Goal: Transaction & Acquisition: Book appointment/travel/reservation

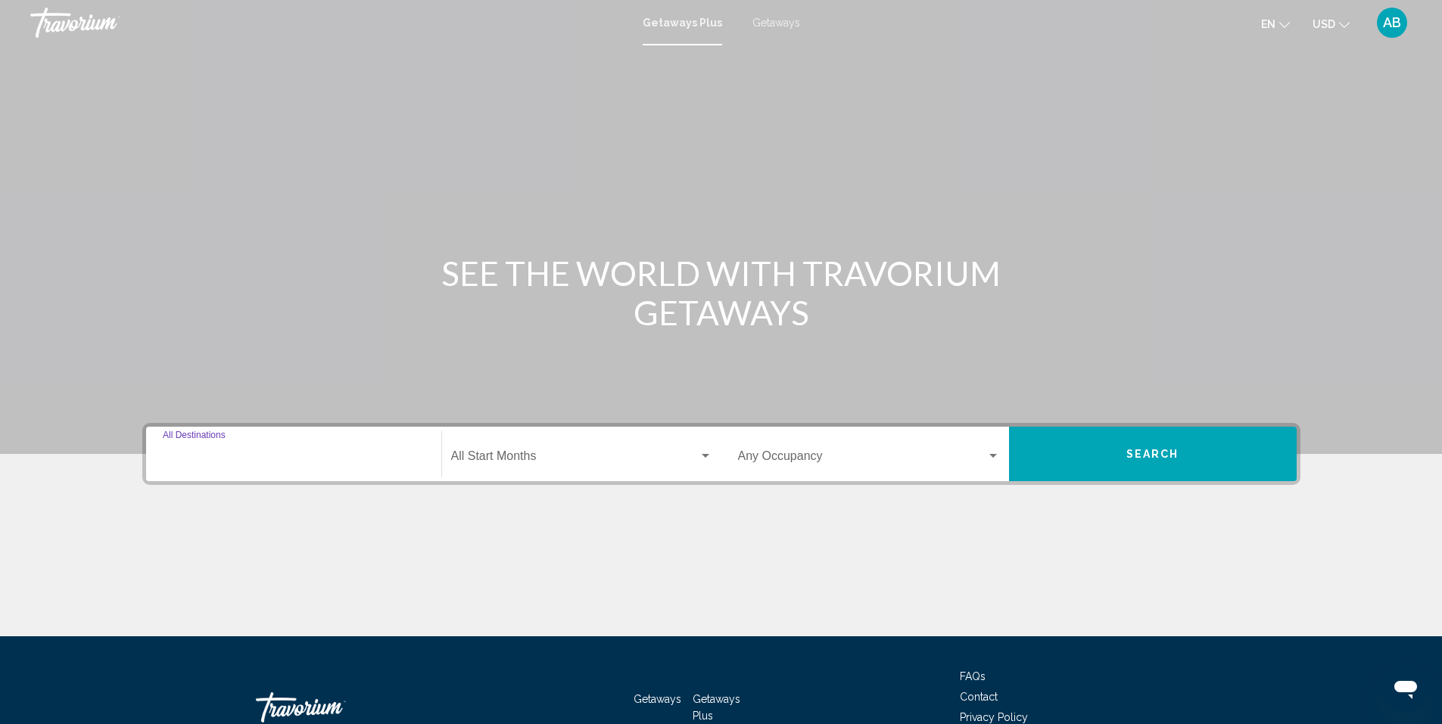
click at [236, 459] on input "Destination All Destinations" at bounding box center [294, 460] width 262 height 14
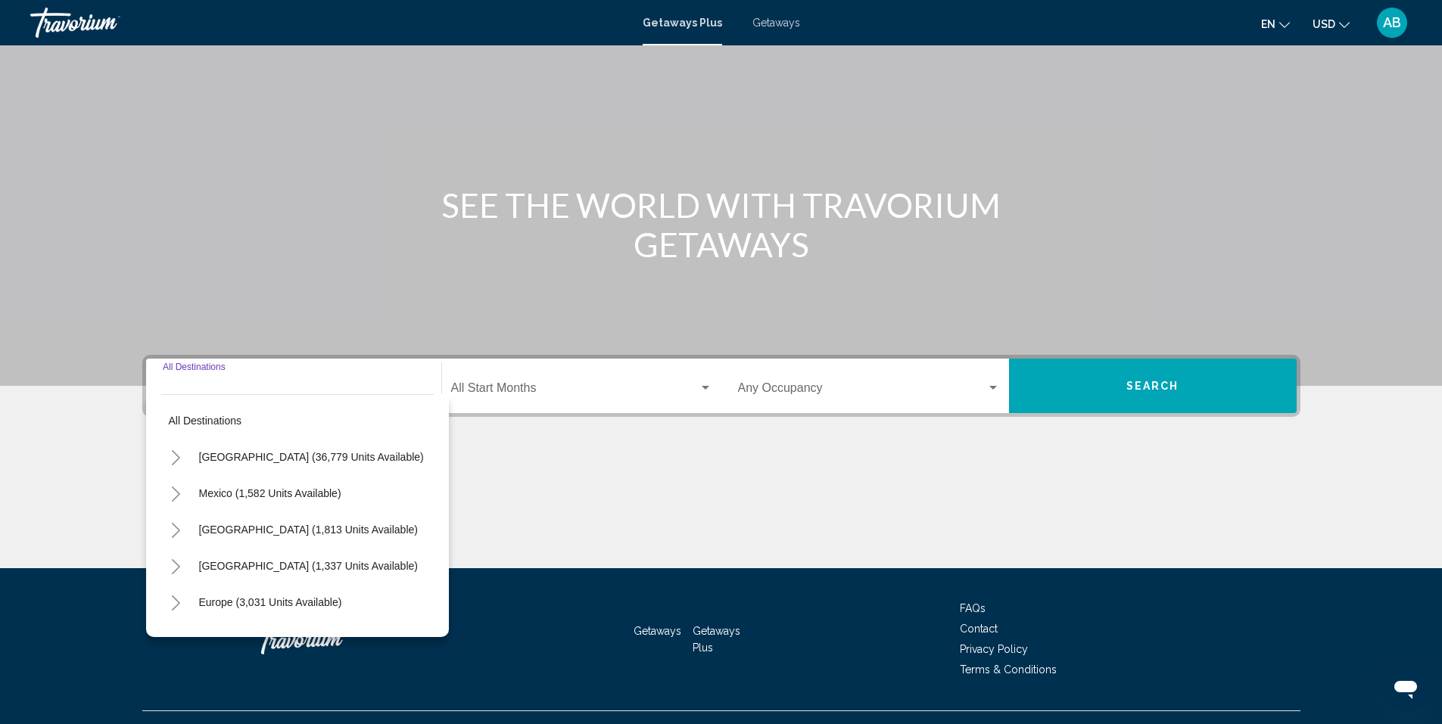
scroll to position [98, 0]
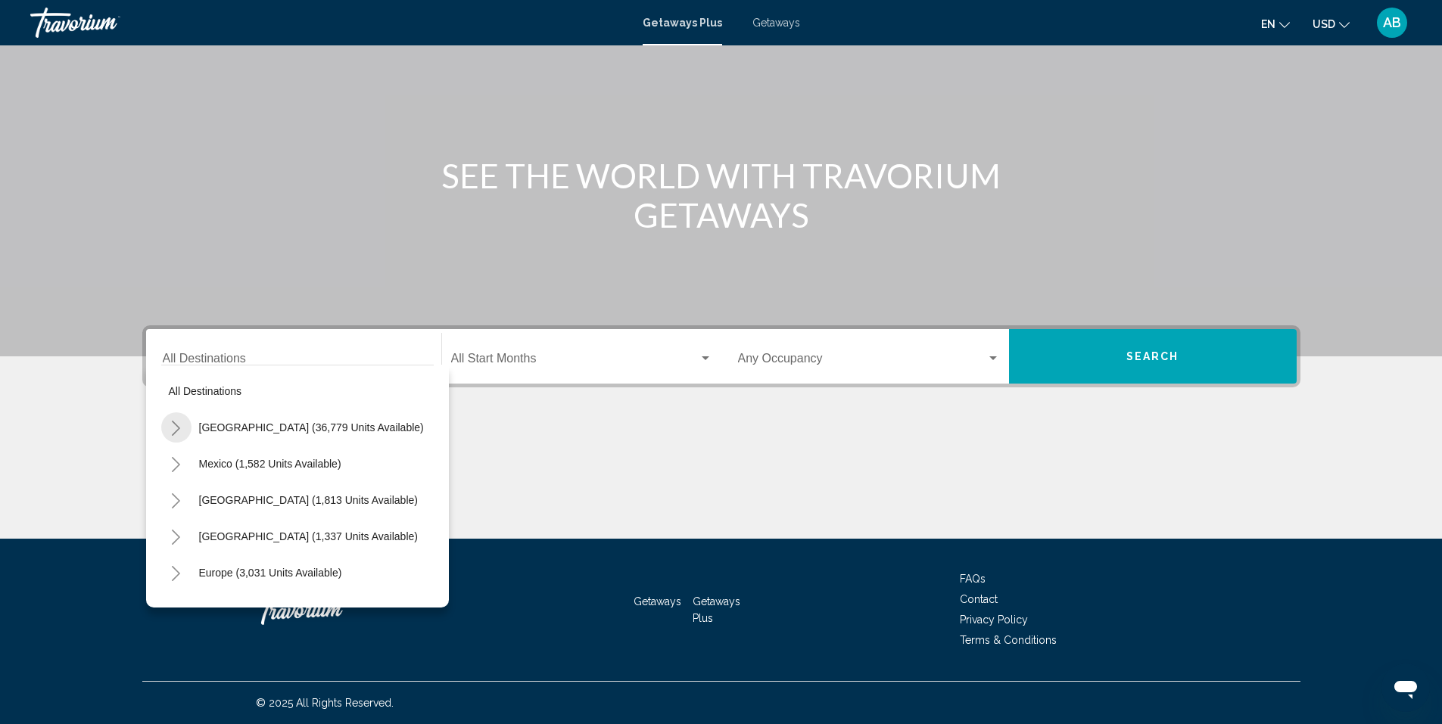
click at [171, 424] on icon "Toggle United States (36,779 units available)" at bounding box center [175, 428] width 11 height 15
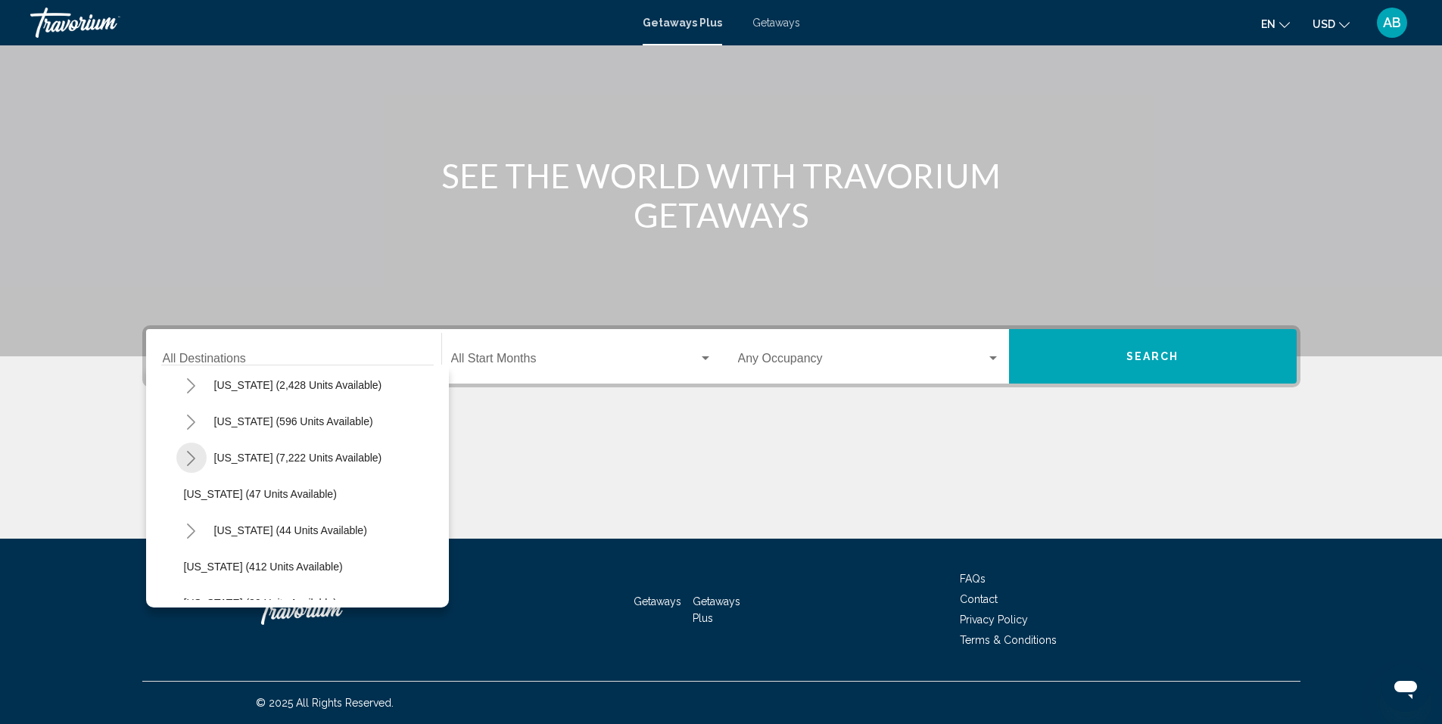
click at [187, 464] on icon "Toggle Florida (7,222 units available)" at bounding box center [190, 458] width 11 height 15
click at [235, 571] on span "[GEOGRAPHIC_DATA] (522 units available)" at bounding box center [304, 567] width 210 height 12
type input "**********"
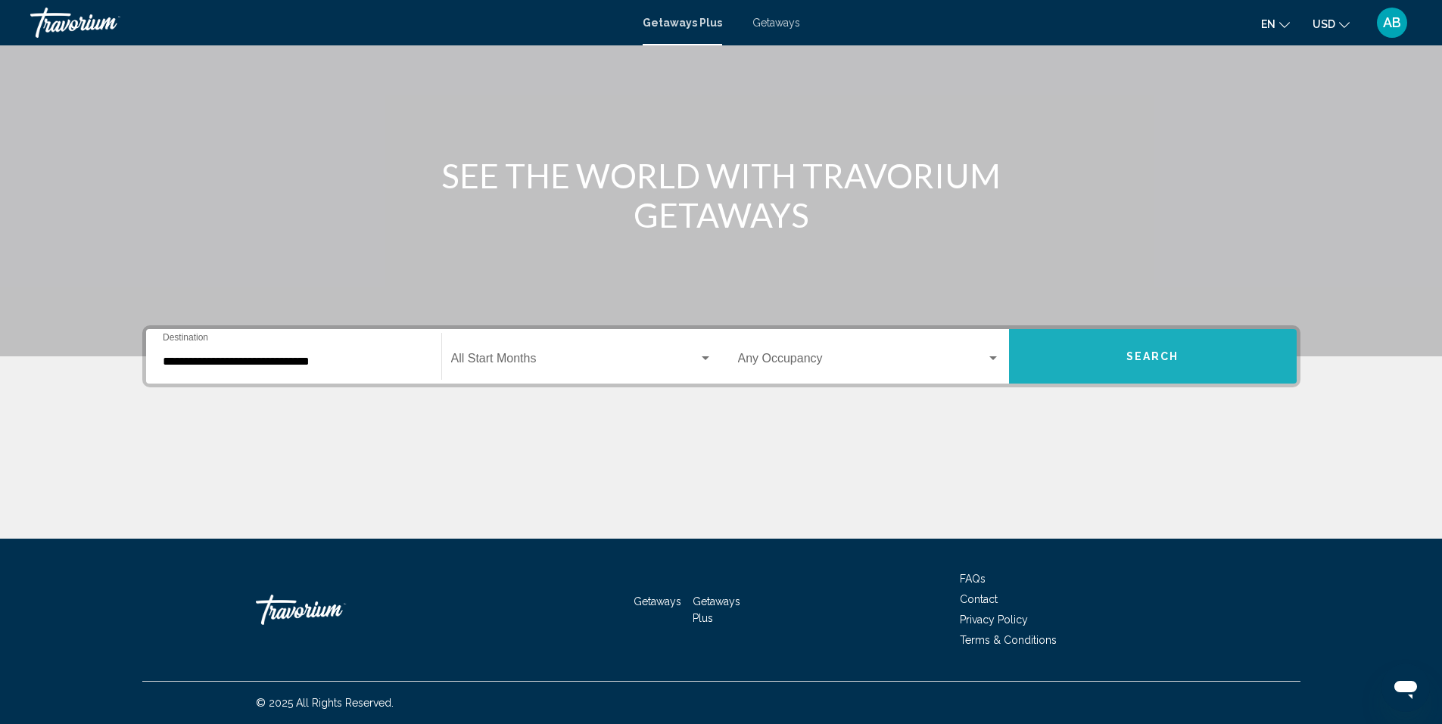
click at [1084, 344] on button "Search" at bounding box center [1153, 356] width 288 height 54
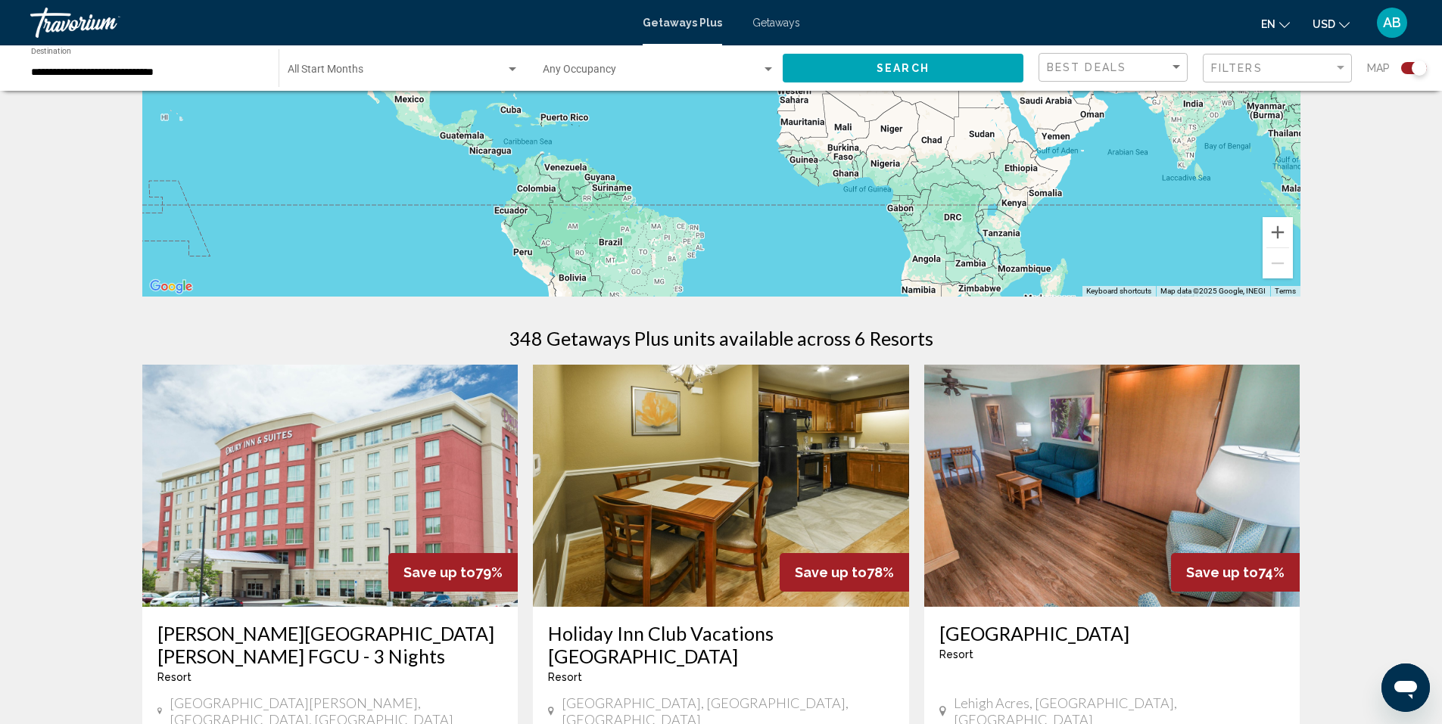
scroll to position [259, 0]
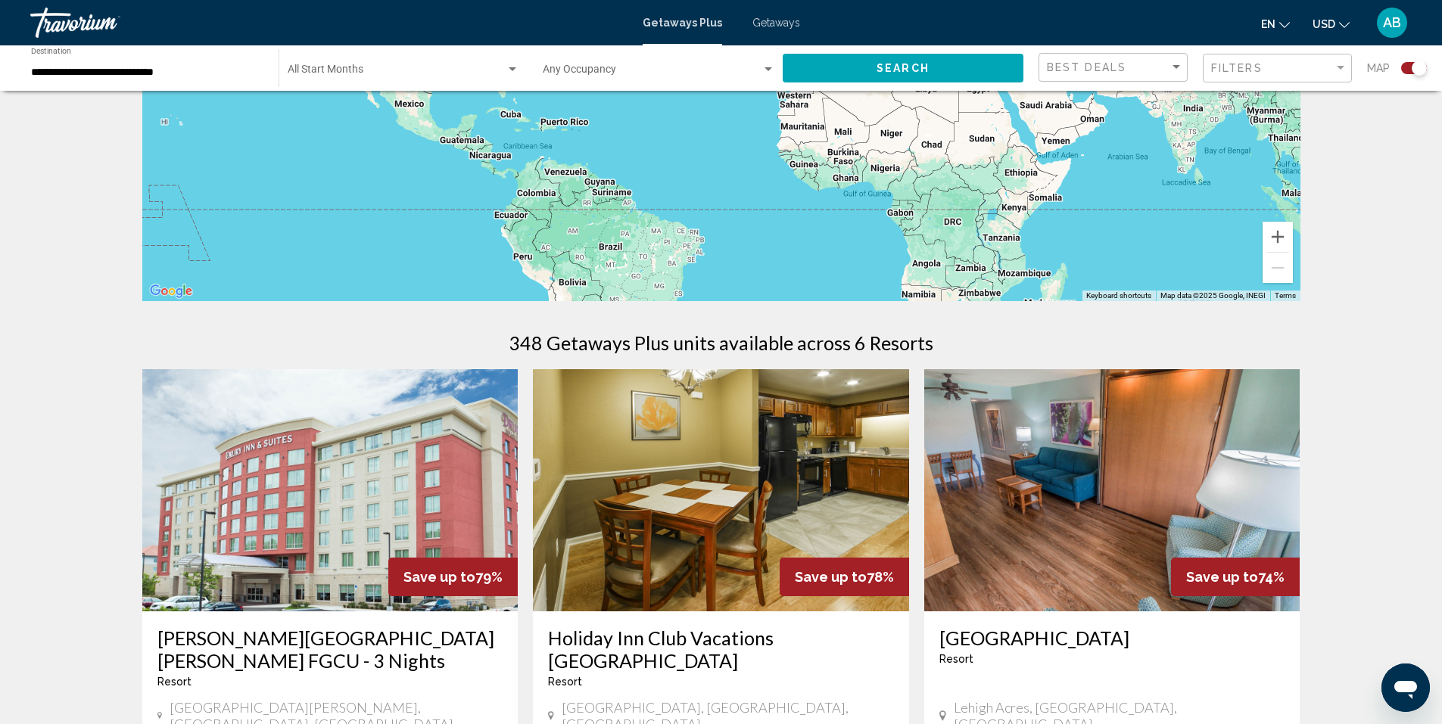
click at [88, 196] on div "To navigate the map with touch gestures double-tap and hold your finger on the …" at bounding box center [721, 667] width 1442 height 1640
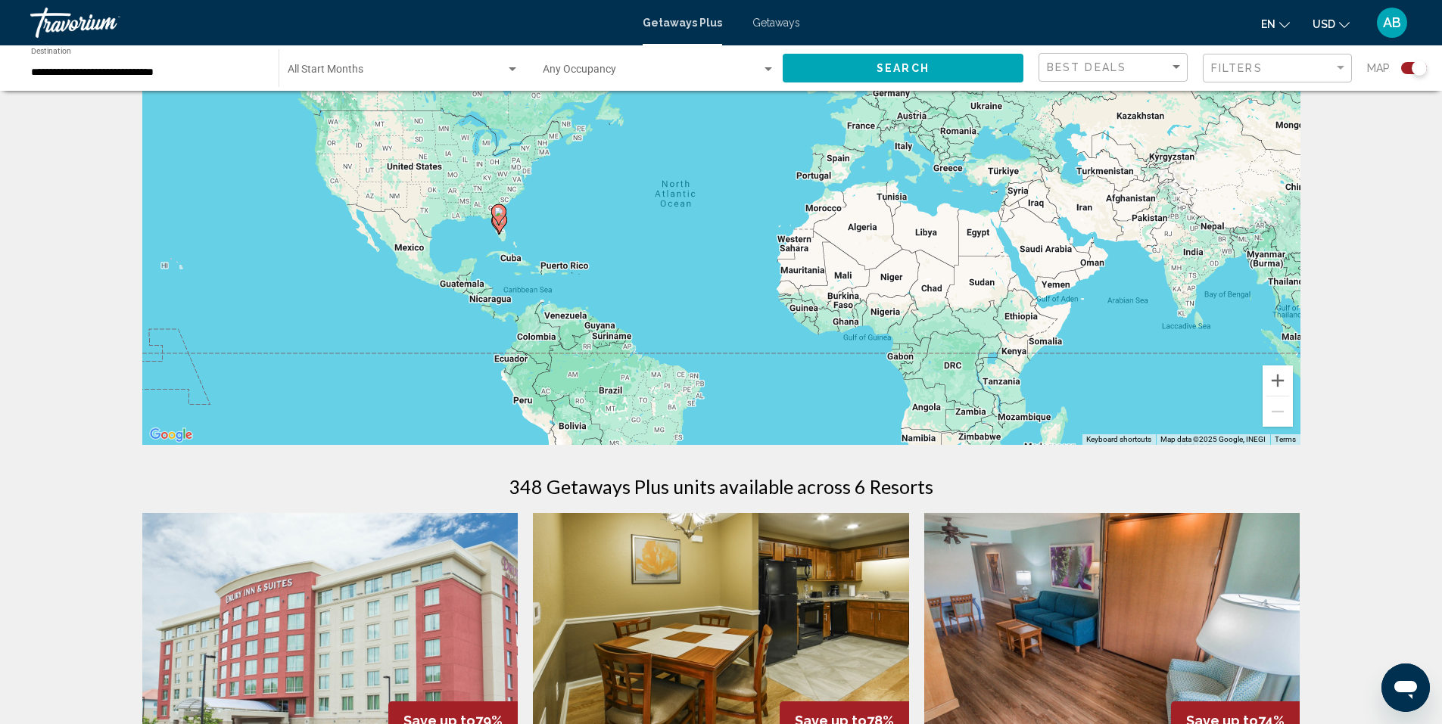
scroll to position [112, 0]
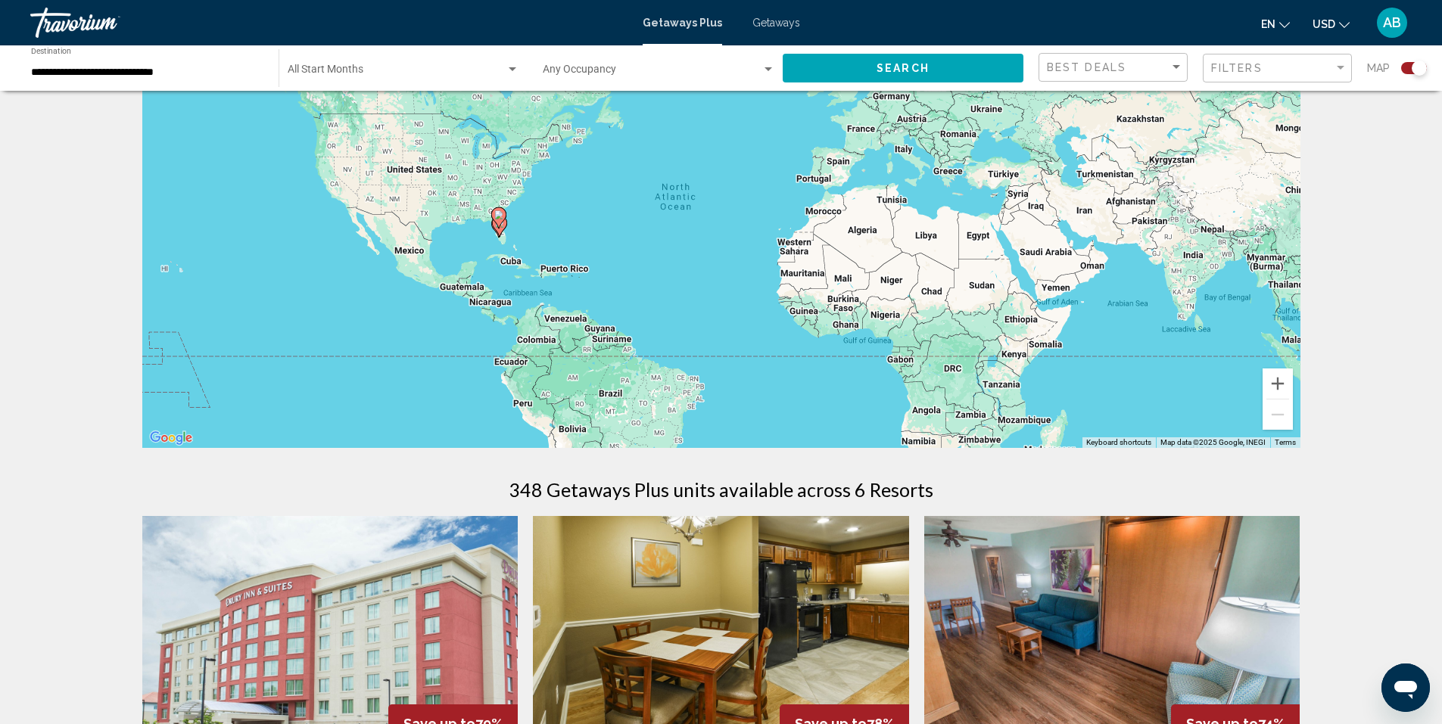
click at [514, 67] on div "Search widget" at bounding box center [513, 70] width 14 height 12
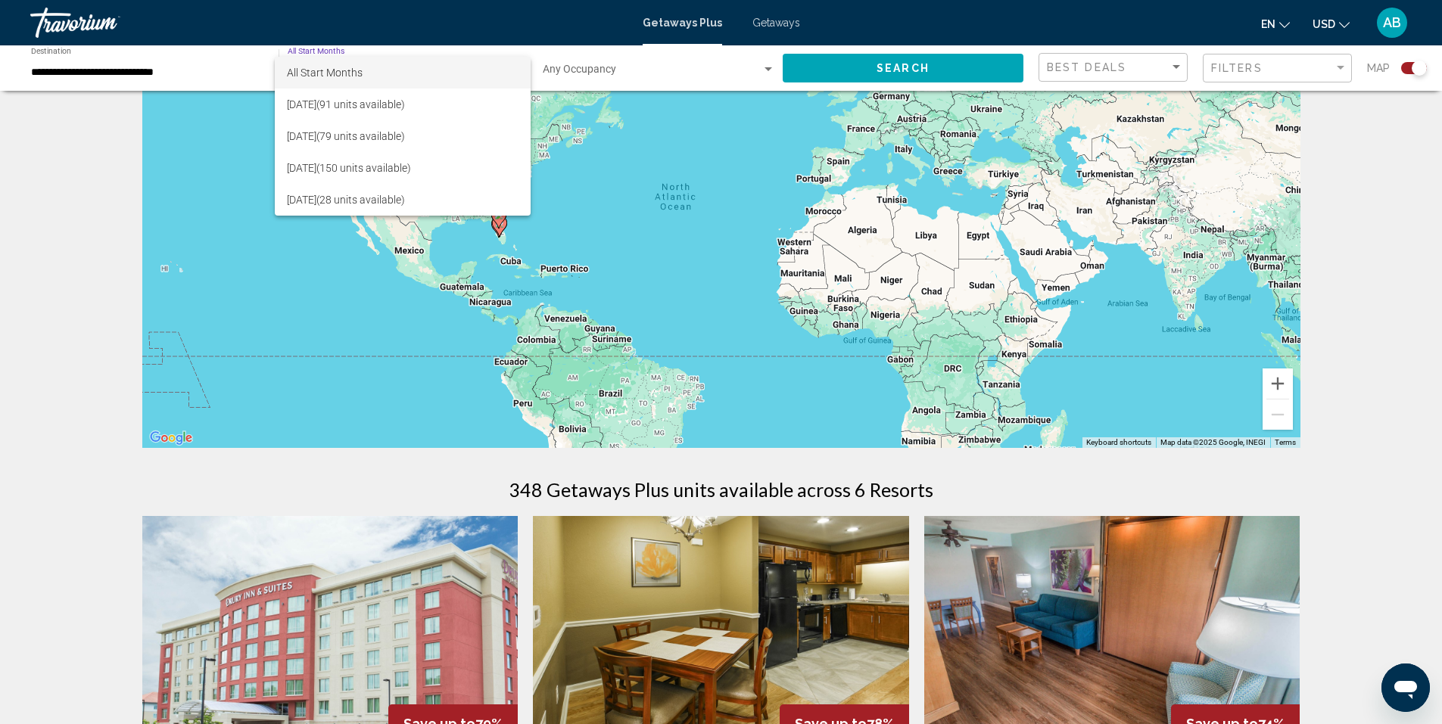
click at [39, 179] on div at bounding box center [721, 362] width 1442 height 724
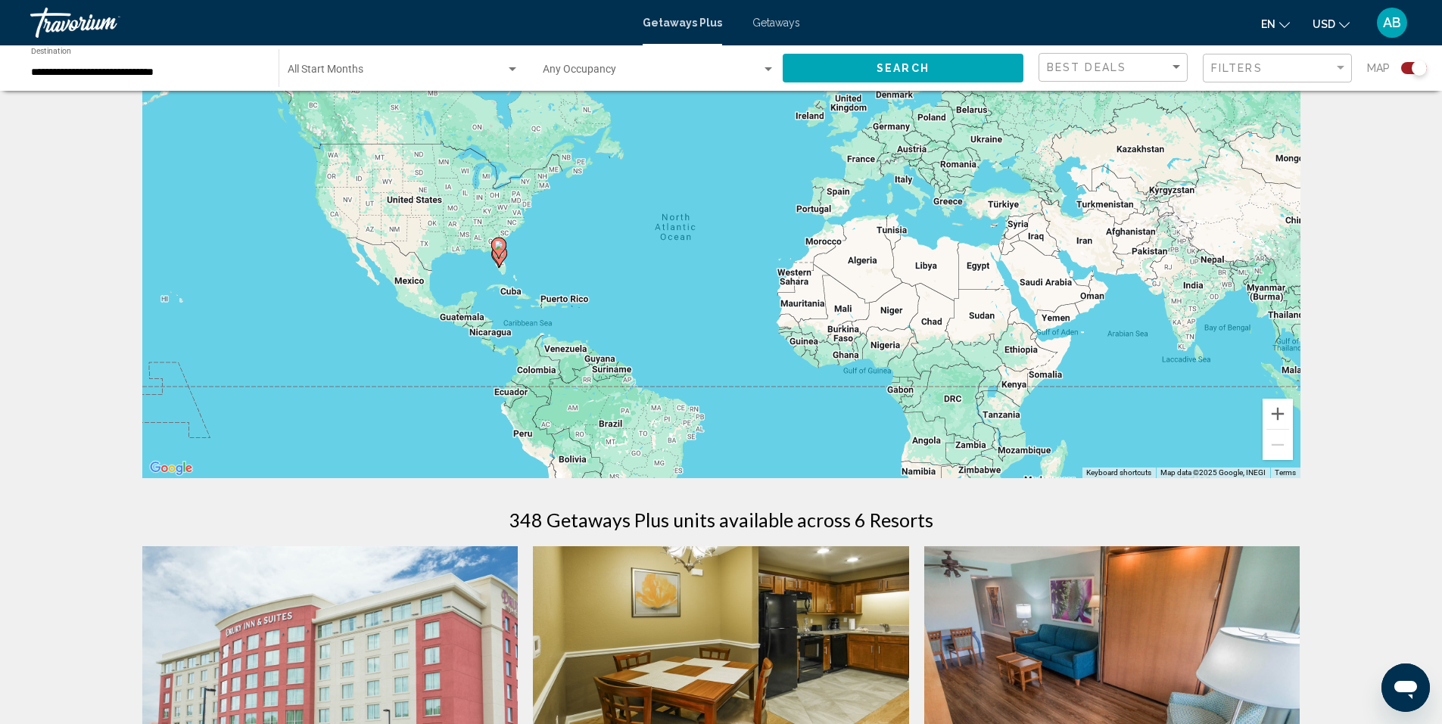
scroll to position [0, 0]
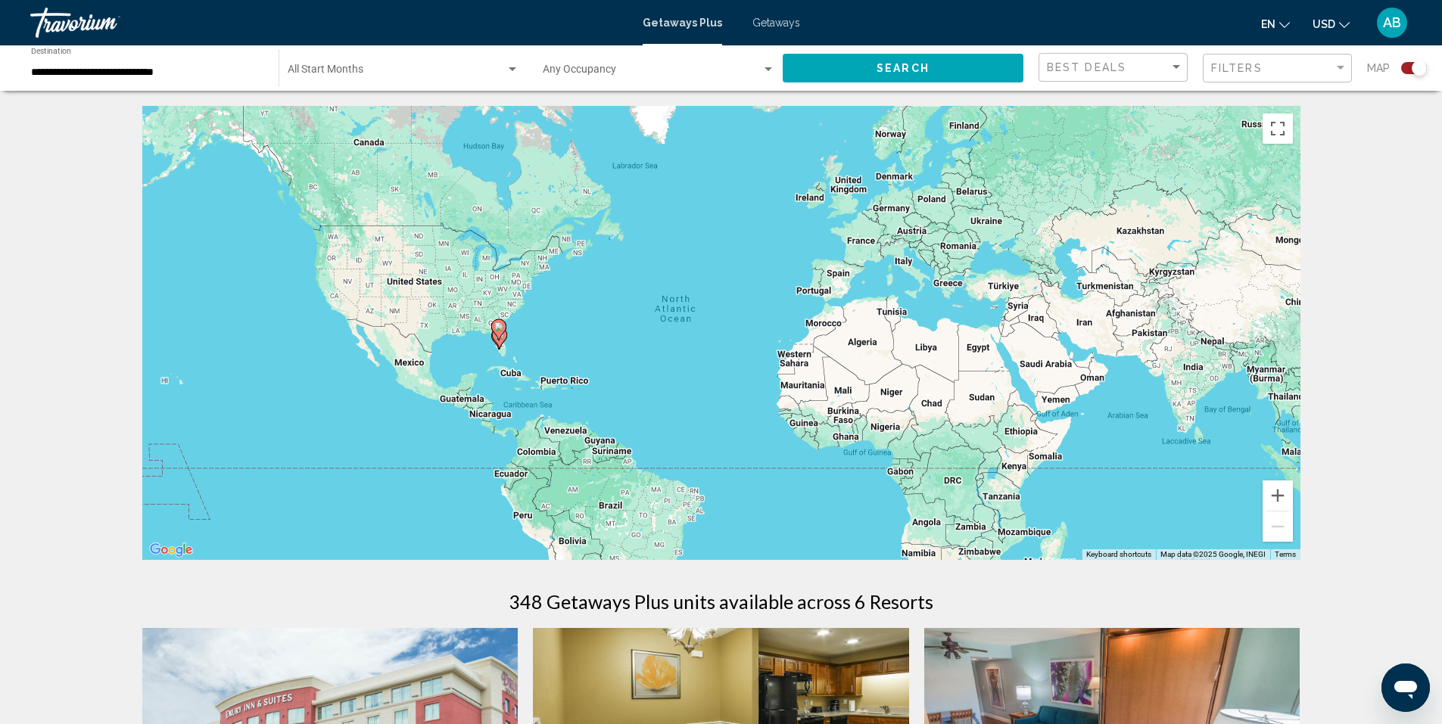
click at [774, 18] on span "Getaways" at bounding box center [776, 23] width 48 height 12
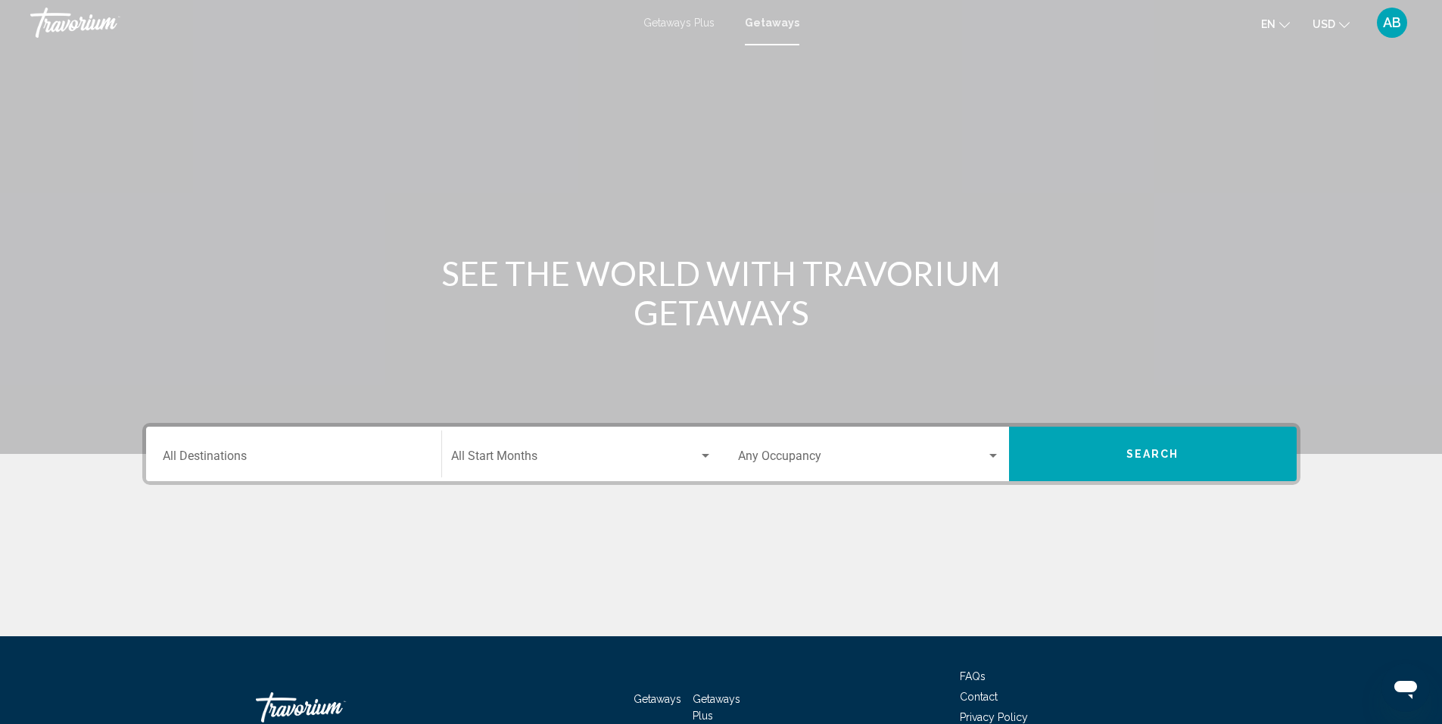
click at [222, 443] on div "Destination All Destinations" at bounding box center [294, 455] width 262 height 48
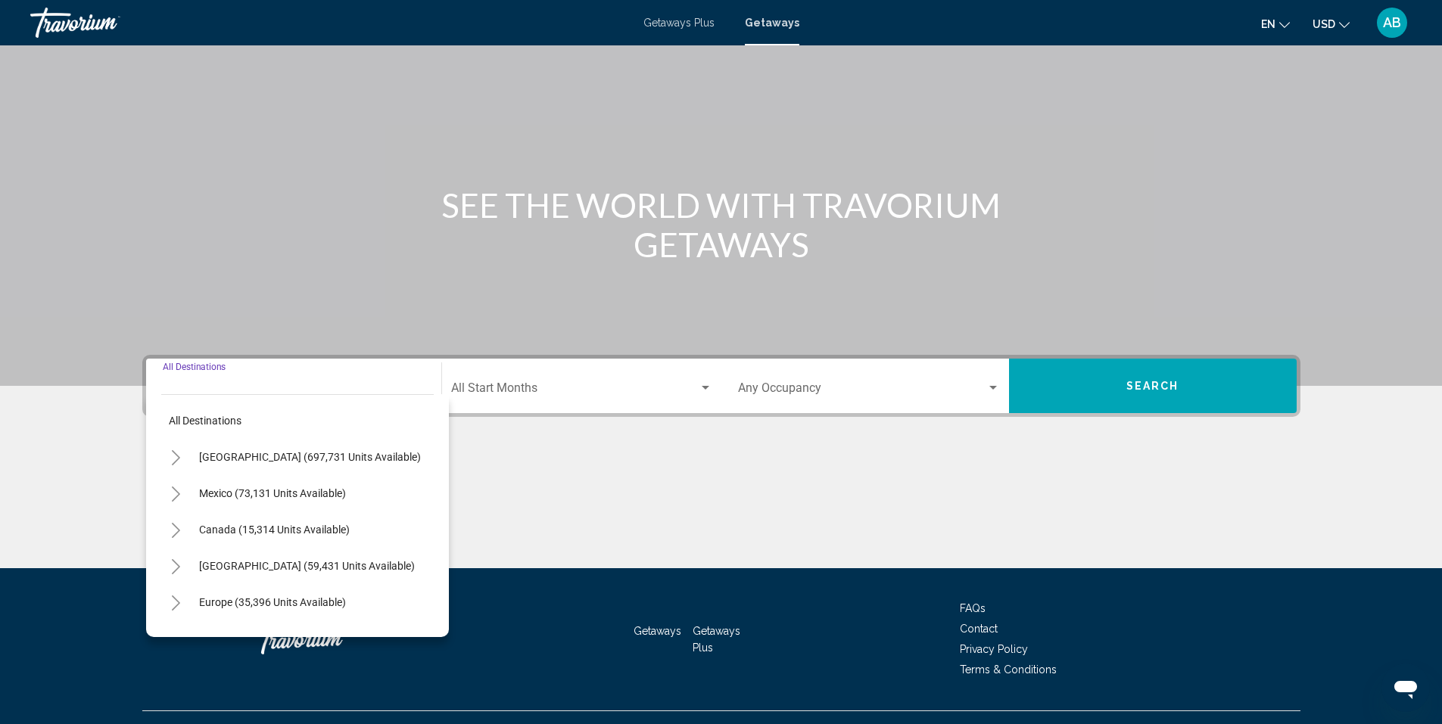
scroll to position [98, 0]
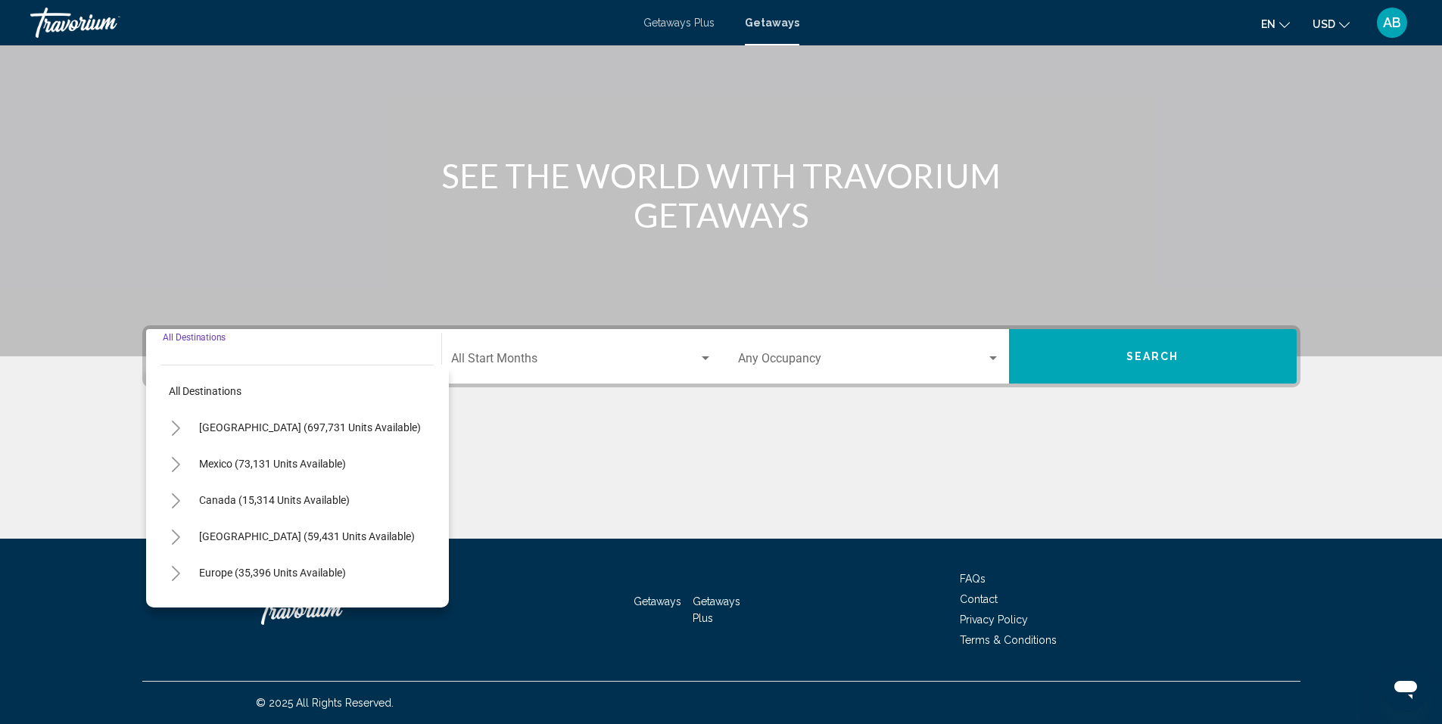
click at [173, 425] on icon "Toggle United States (697,731 units available)" at bounding box center [175, 428] width 11 height 15
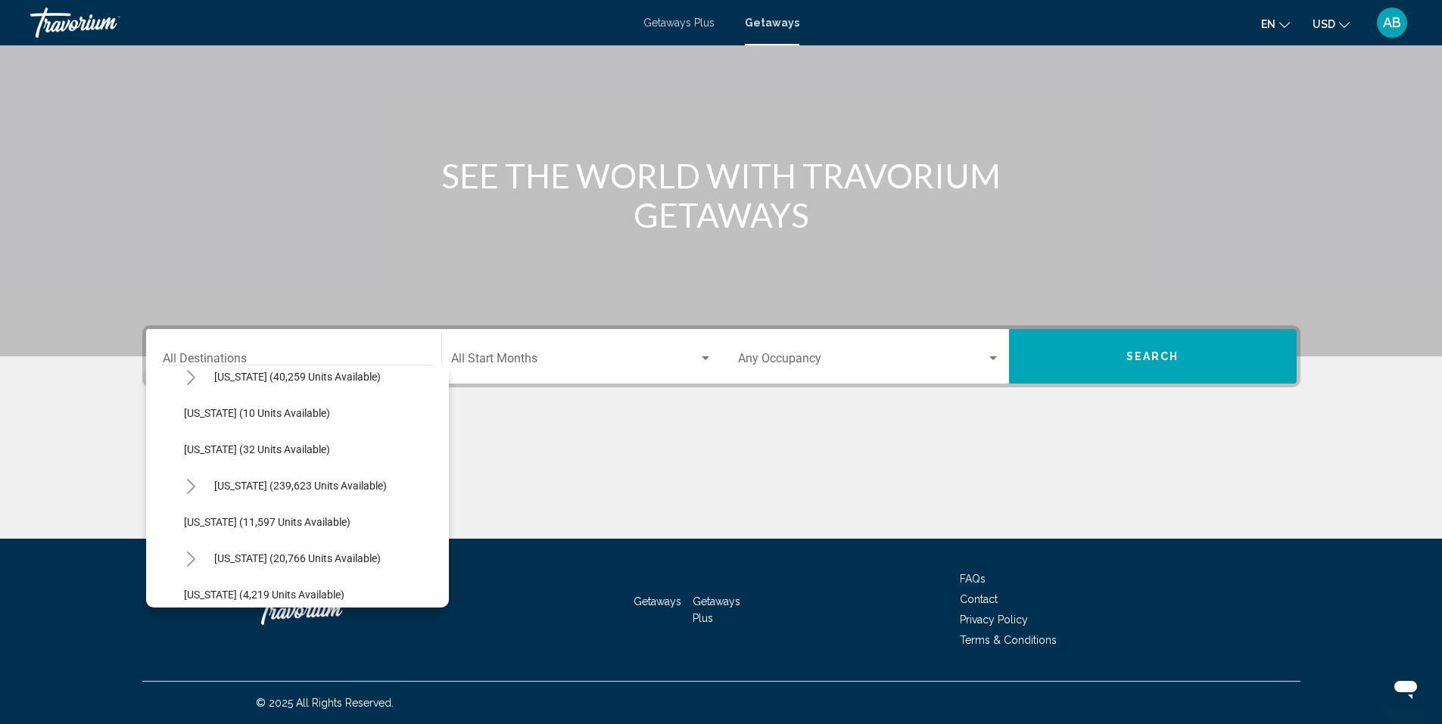
scroll to position [344, 0]
click at [187, 379] on icon "Toggle Florida (239,623 units available)" at bounding box center [190, 375] width 11 height 15
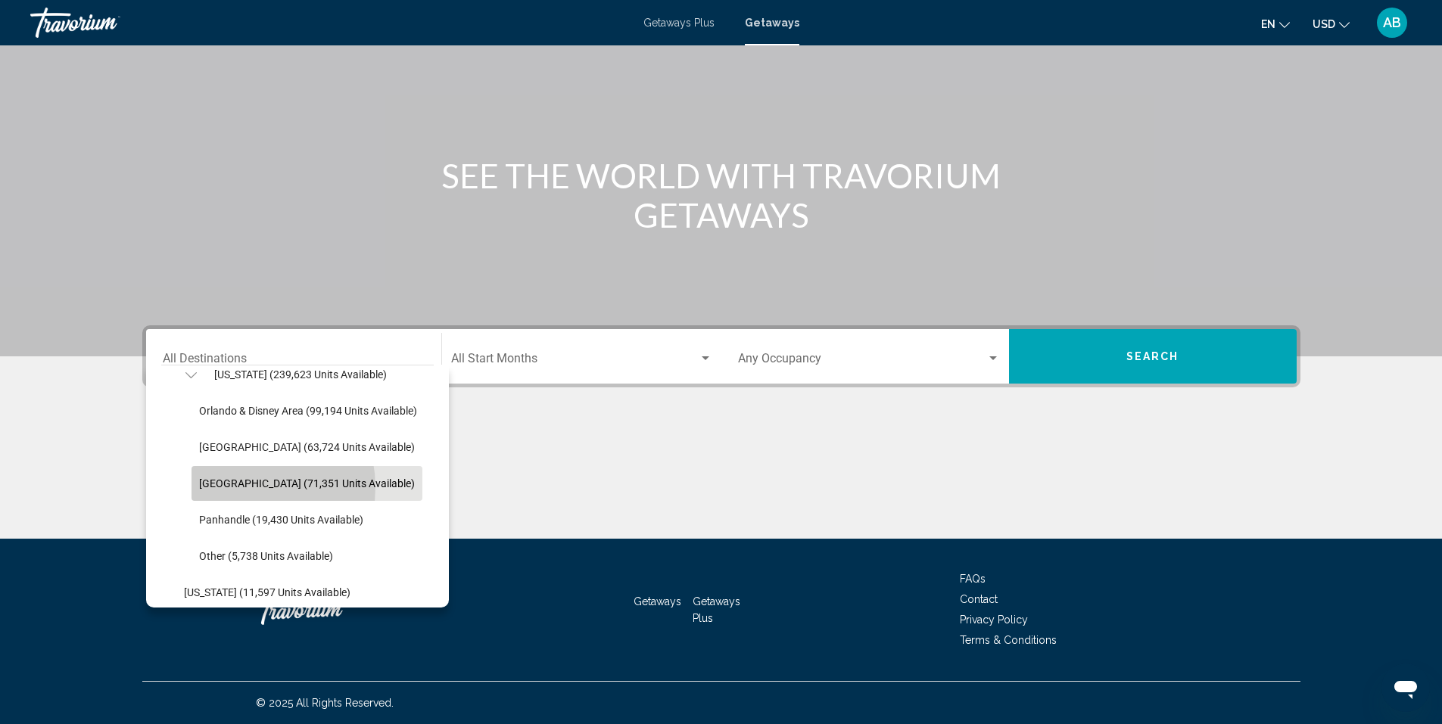
click at [235, 487] on span "[GEOGRAPHIC_DATA] (71,351 units available)" at bounding box center [307, 484] width 216 height 12
type input "**********"
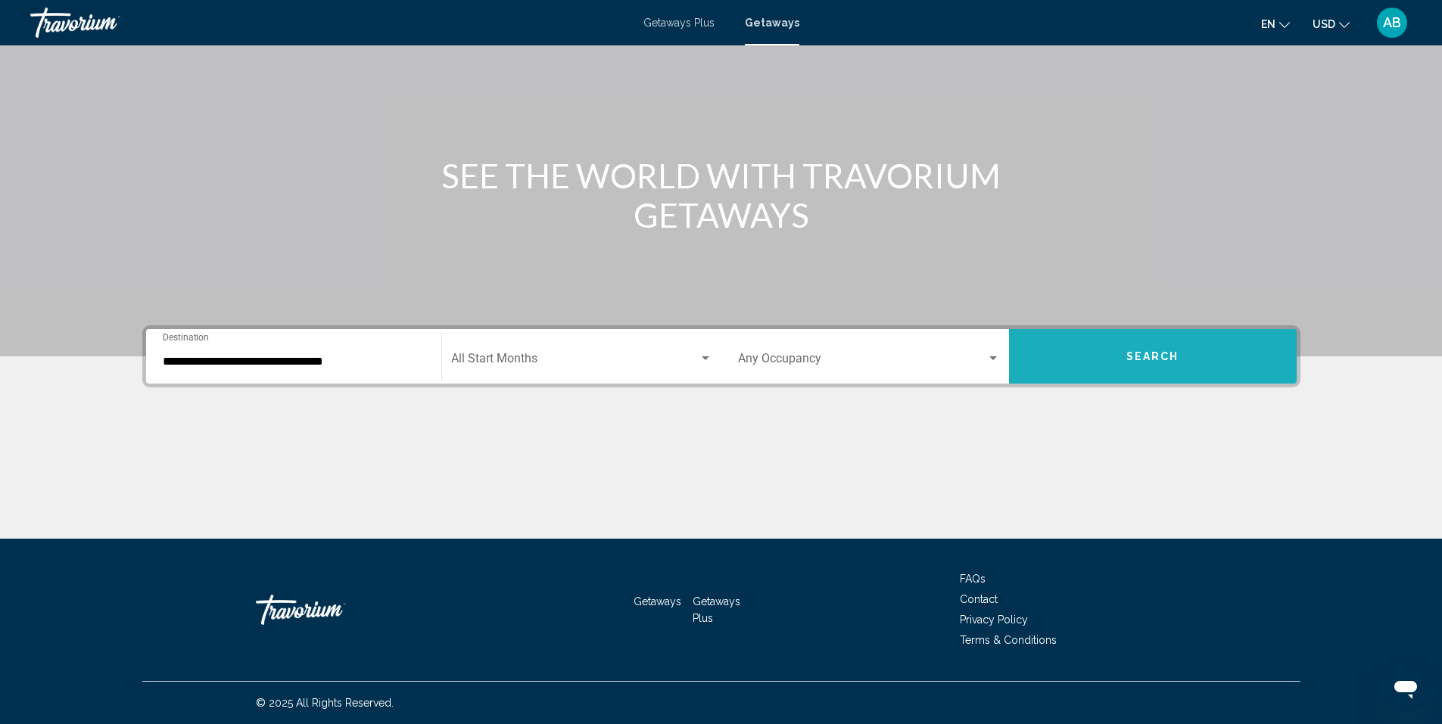
click at [1082, 350] on button "Search" at bounding box center [1153, 356] width 288 height 54
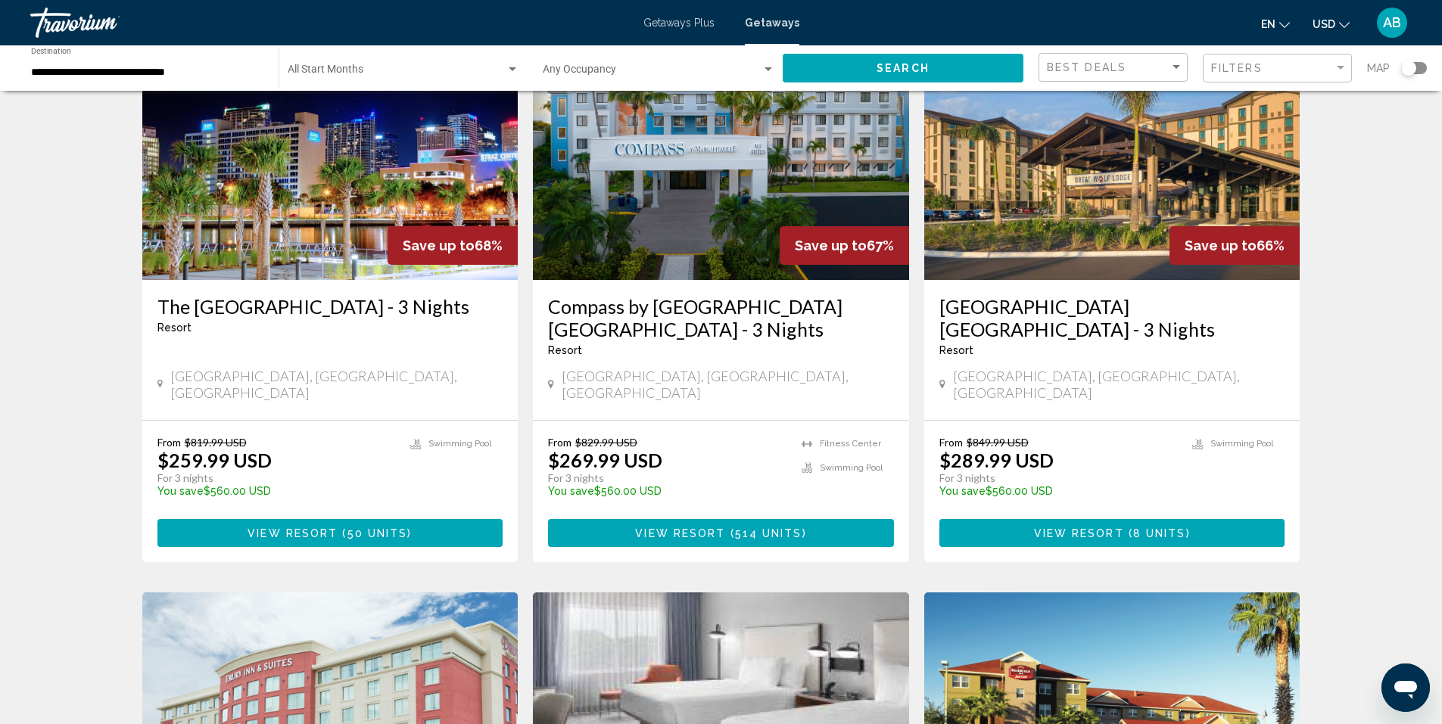
scroll to position [1241, 0]
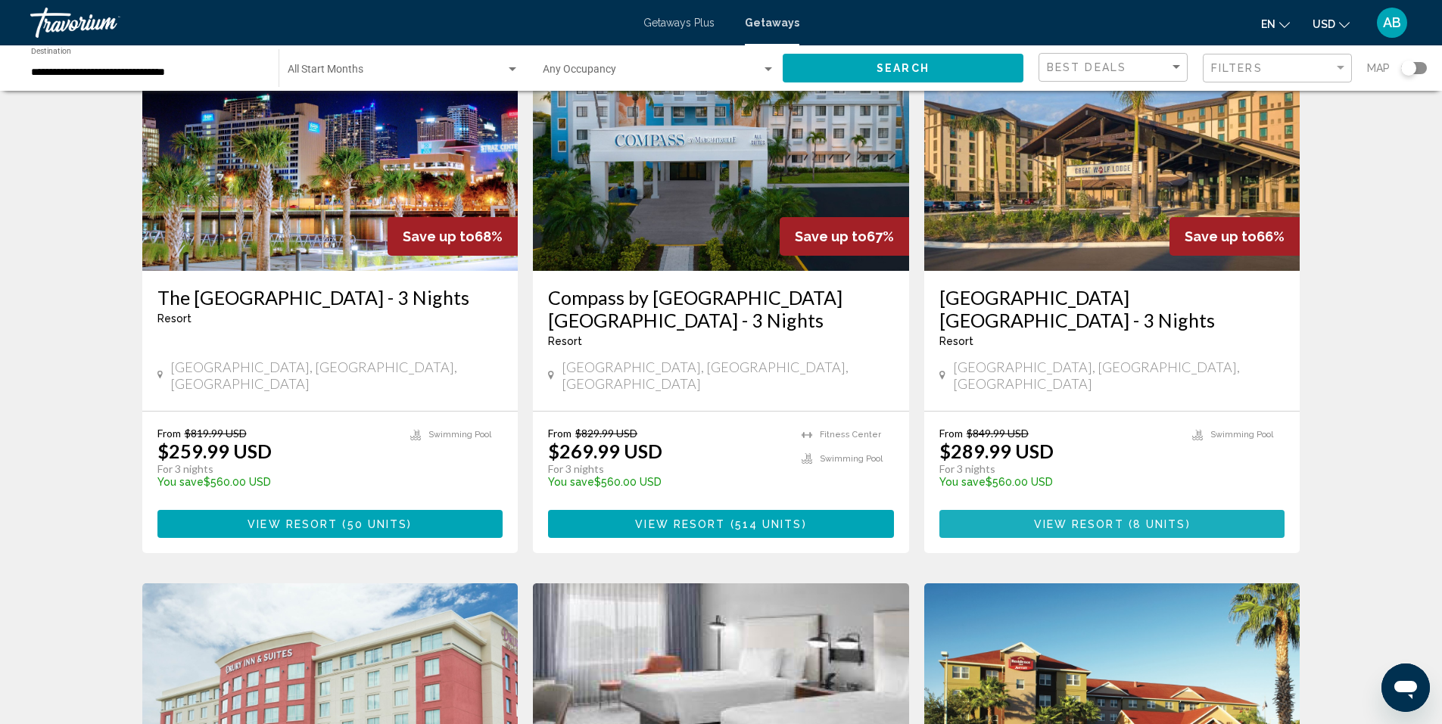
click at [1078, 518] on span "View Resort" at bounding box center [1079, 524] width 90 height 12
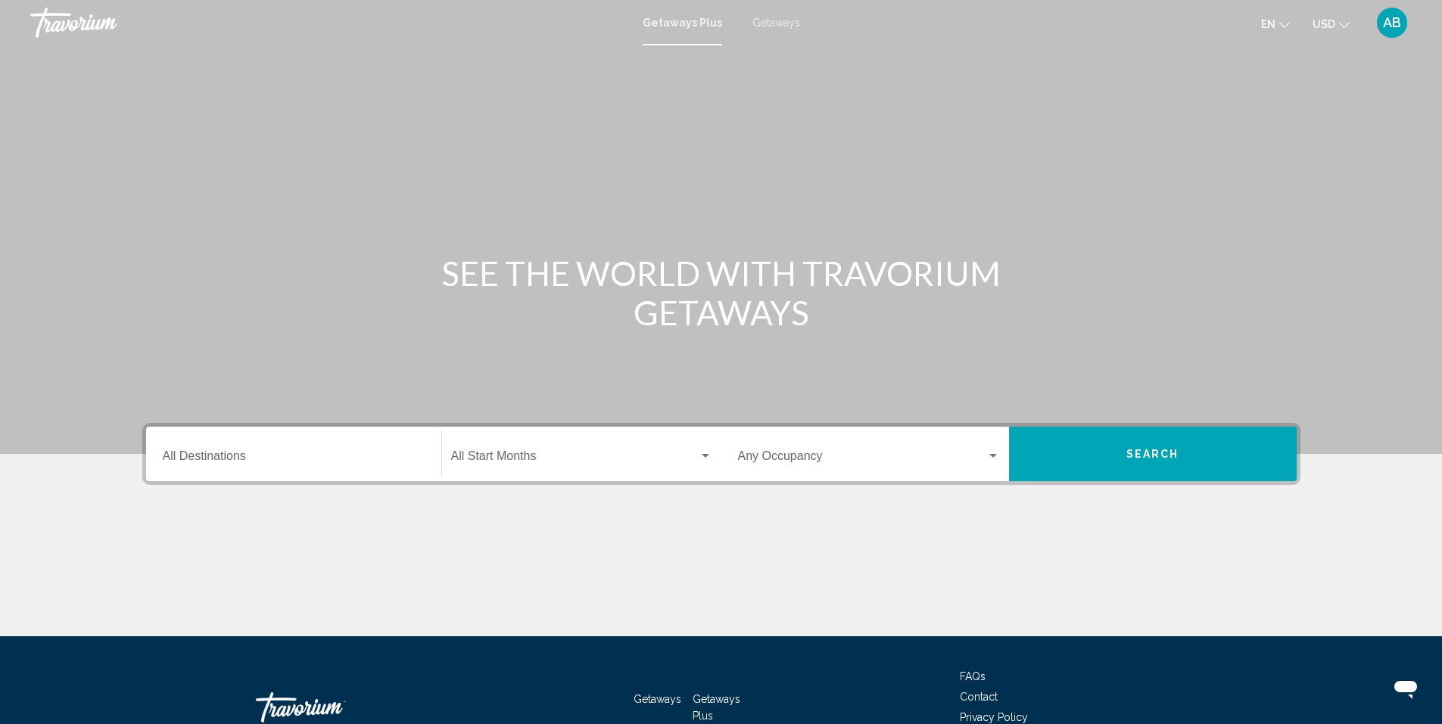
click at [775, 39] on mat-toolbar "Getaways Plus Getaways en English Español Français Italiano Português русский U…" at bounding box center [721, 22] width 1442 height 45
click at [783, 27] on span "Getaways" at bounding box center [776, 23] width 48 height 12
drag, startPoint x: 285, startPoint y: 351, endPoint x: 205, endPoint y: 449, distance: 126.4
click at [205, 449] on div "Destination All Destinations" at bounding box center [294, 455] width 262 height 48
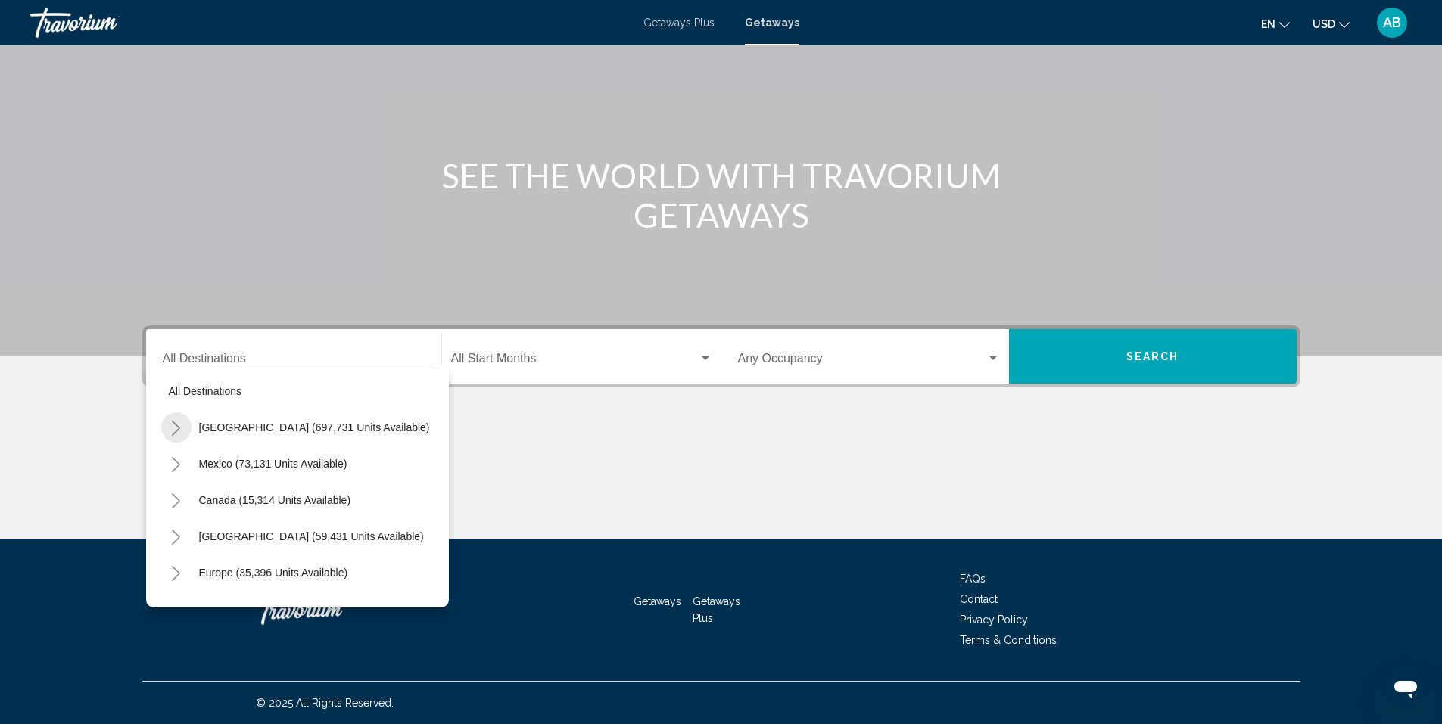
click at [174, 425] on icon "Toggle United States (697,731 units available)" at bounding box center [175, 428] width 11 height 15
click at [191, 465] on icon "Toggle Alabama (4 units available)" at bounding box center [190, 464] width 11 height 15
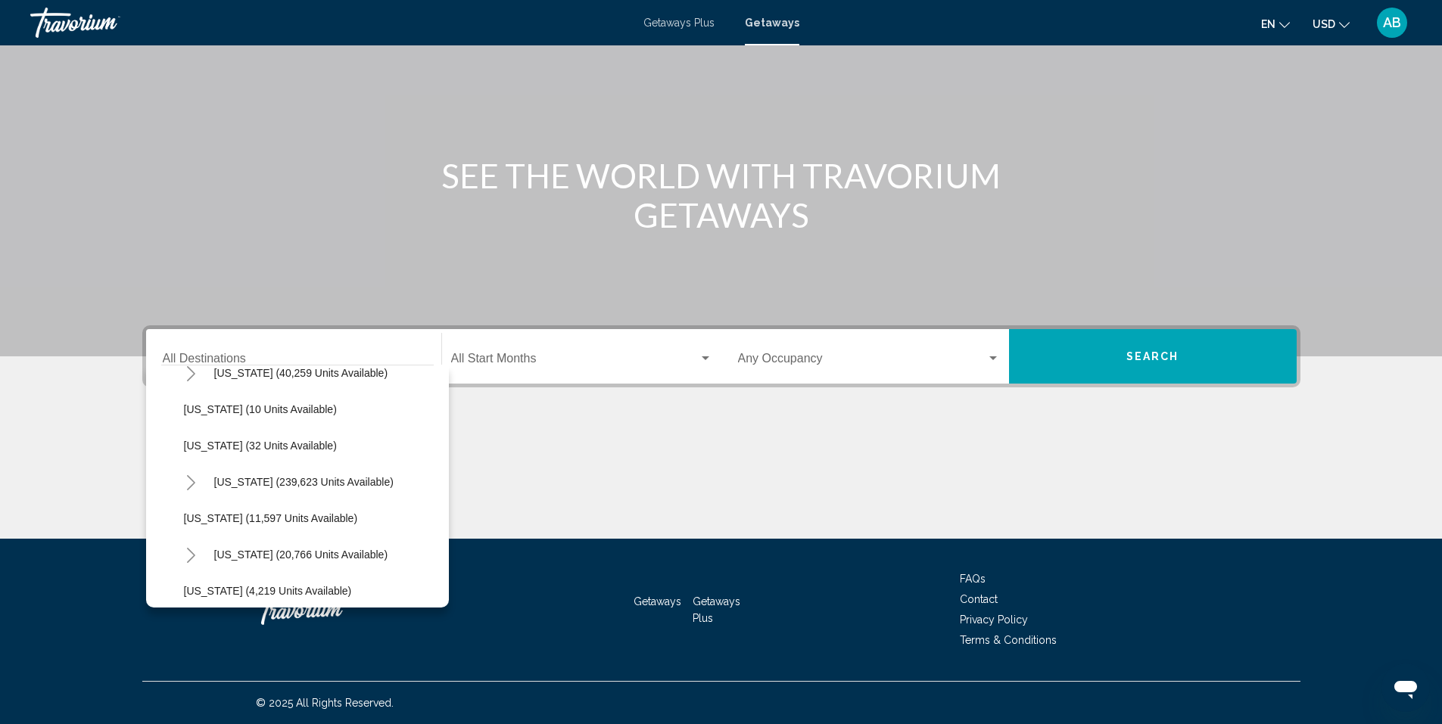
click at [186, 484] on icon "Toggle Florida (239,623 units available)" at bounding box center [190, 482] width 11 height 15
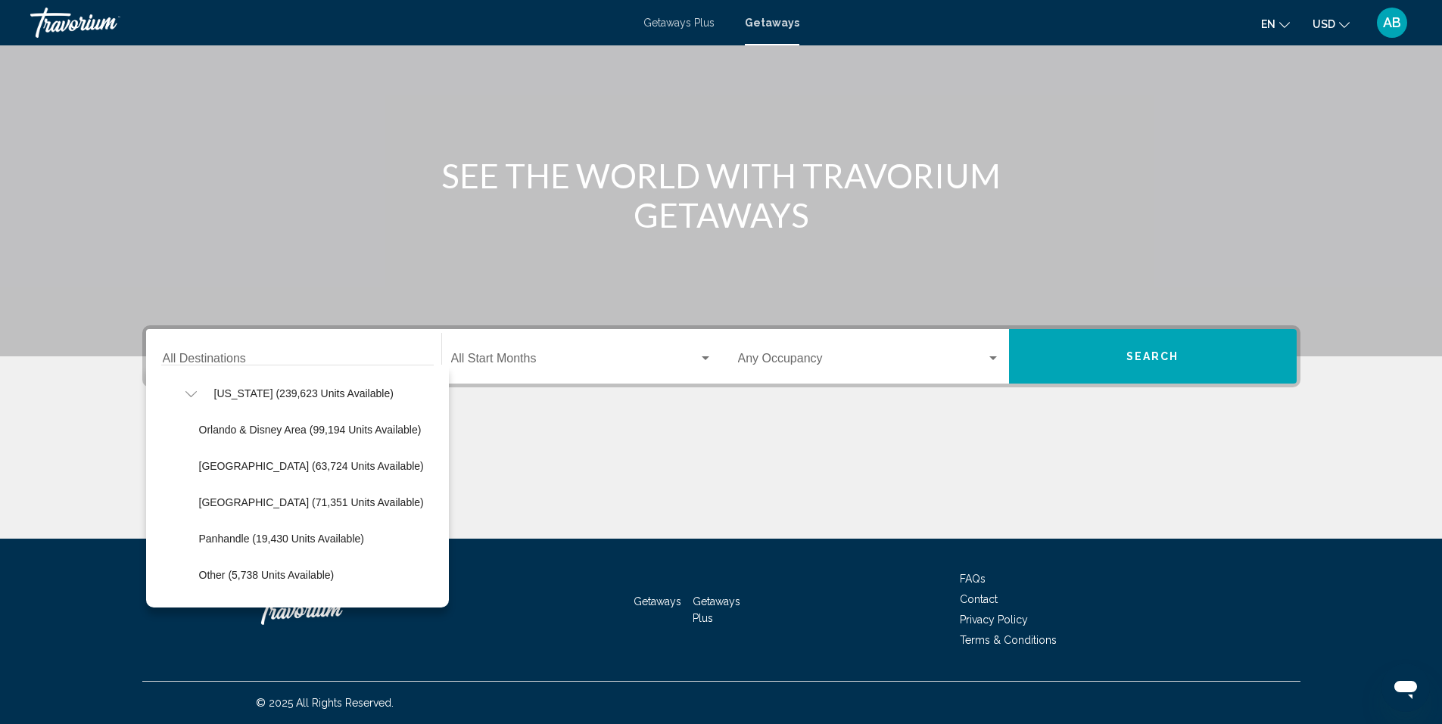
scroll to position [363, 0]
click at [232, 503] on span "[GEOGRAPHIC_DATA] (71,351 units available)" at bounding box center [311, 500] width 225 height 12
type input "**********"
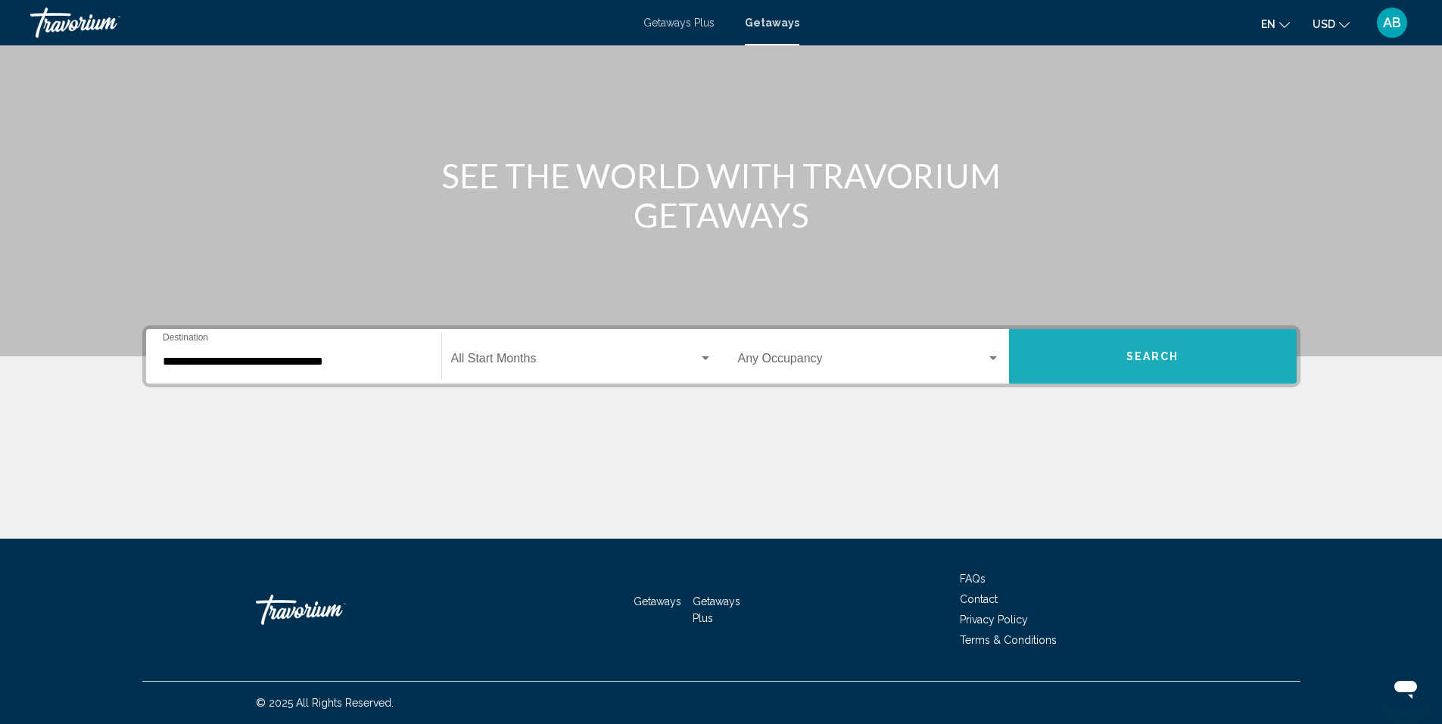
click at [1165, 357] on span "Search" at bounding box center [1152, 357] width 53 height 12
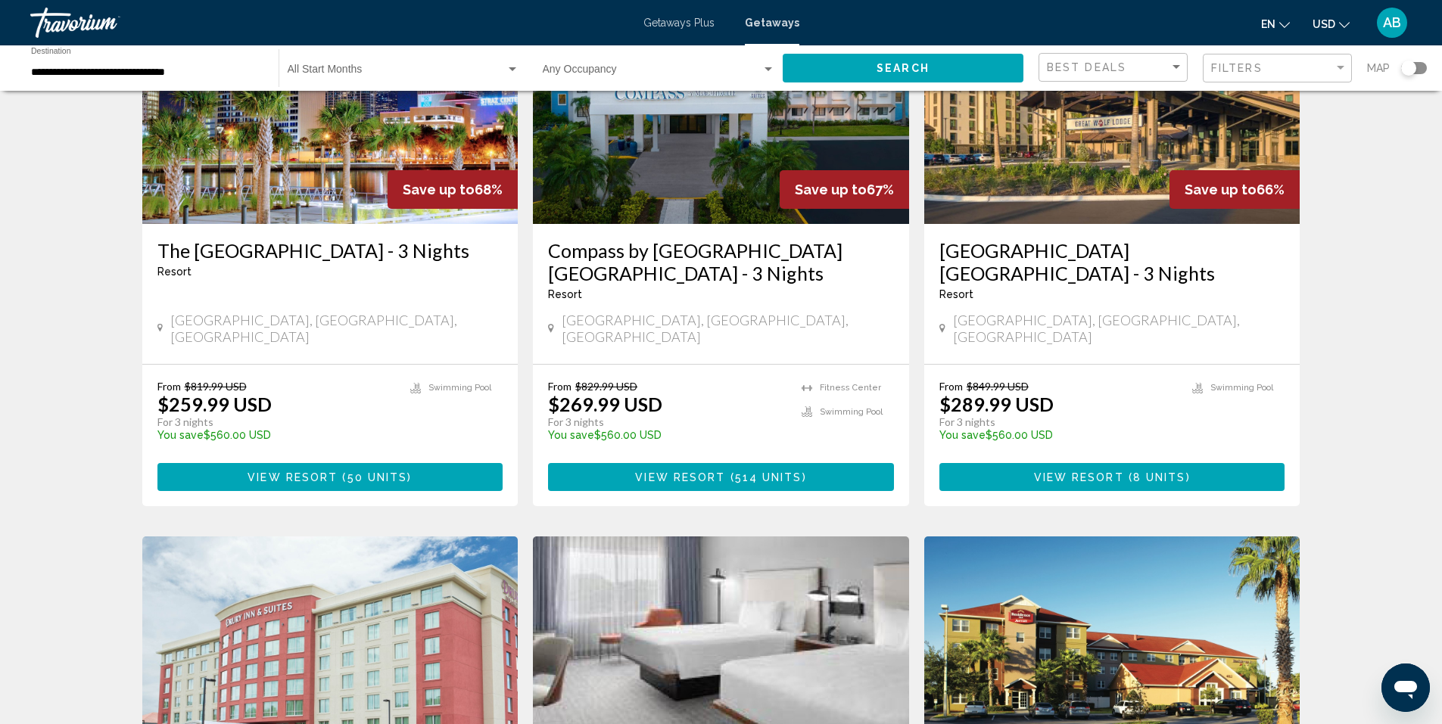
scroll to position [1288, 0]
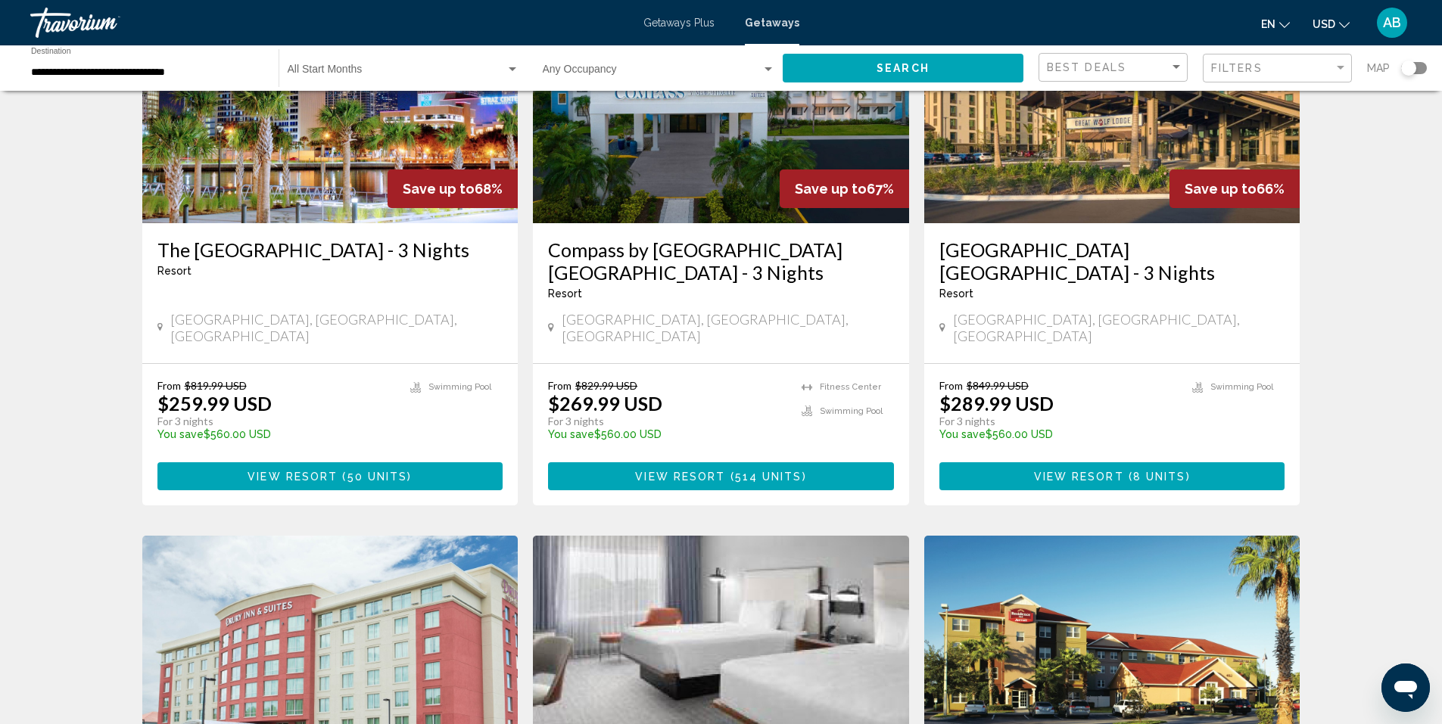
click at [1137, 462] on button "View Resort ( 8 units )" at bounding box center [1112, 476] width 346 height 28
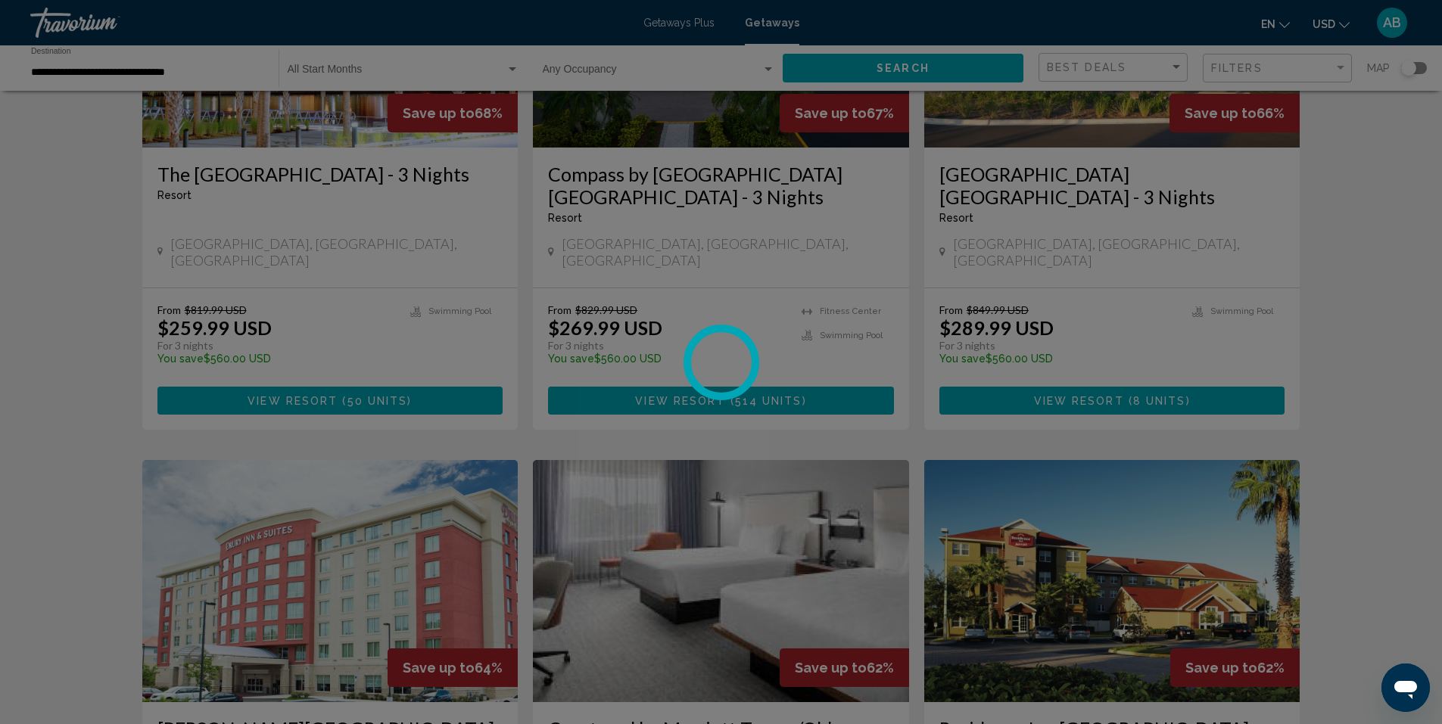
scroll to position [1349, 0]
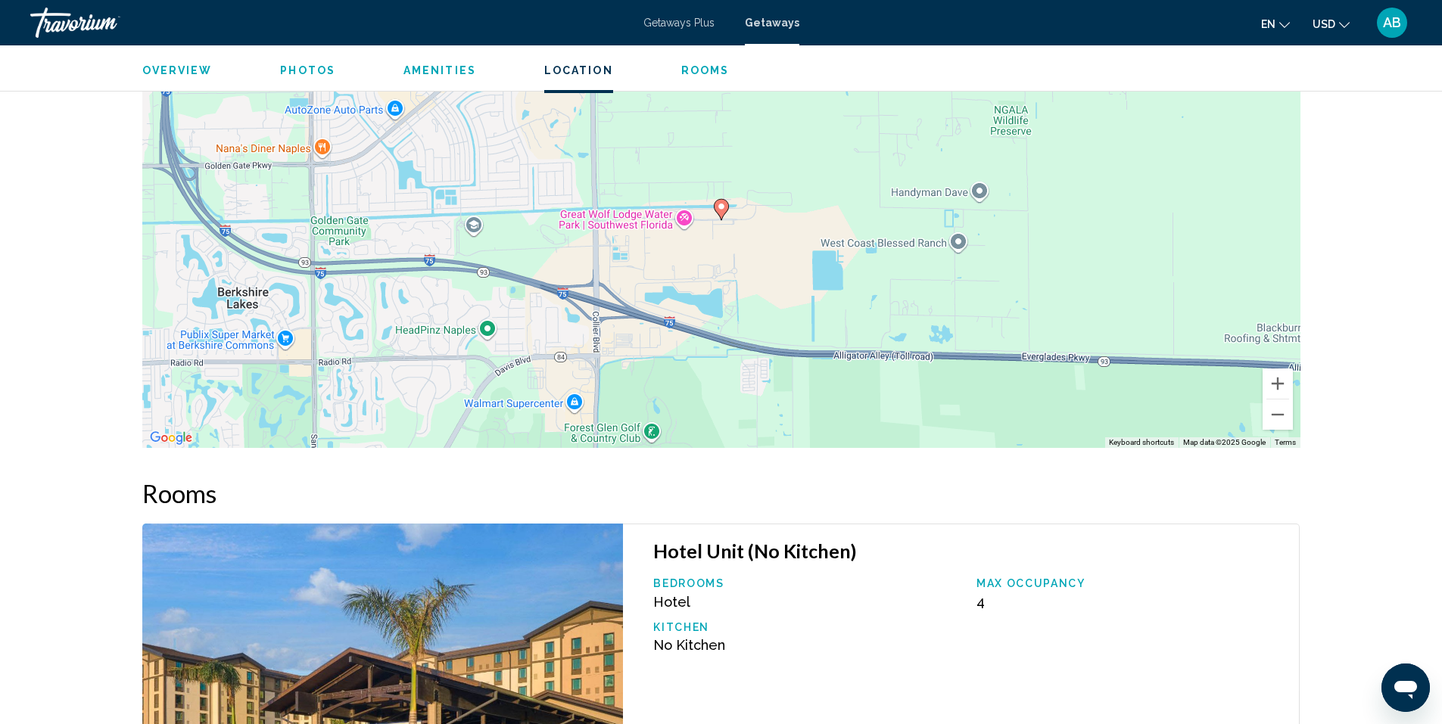
scroll to position [1708, 0]
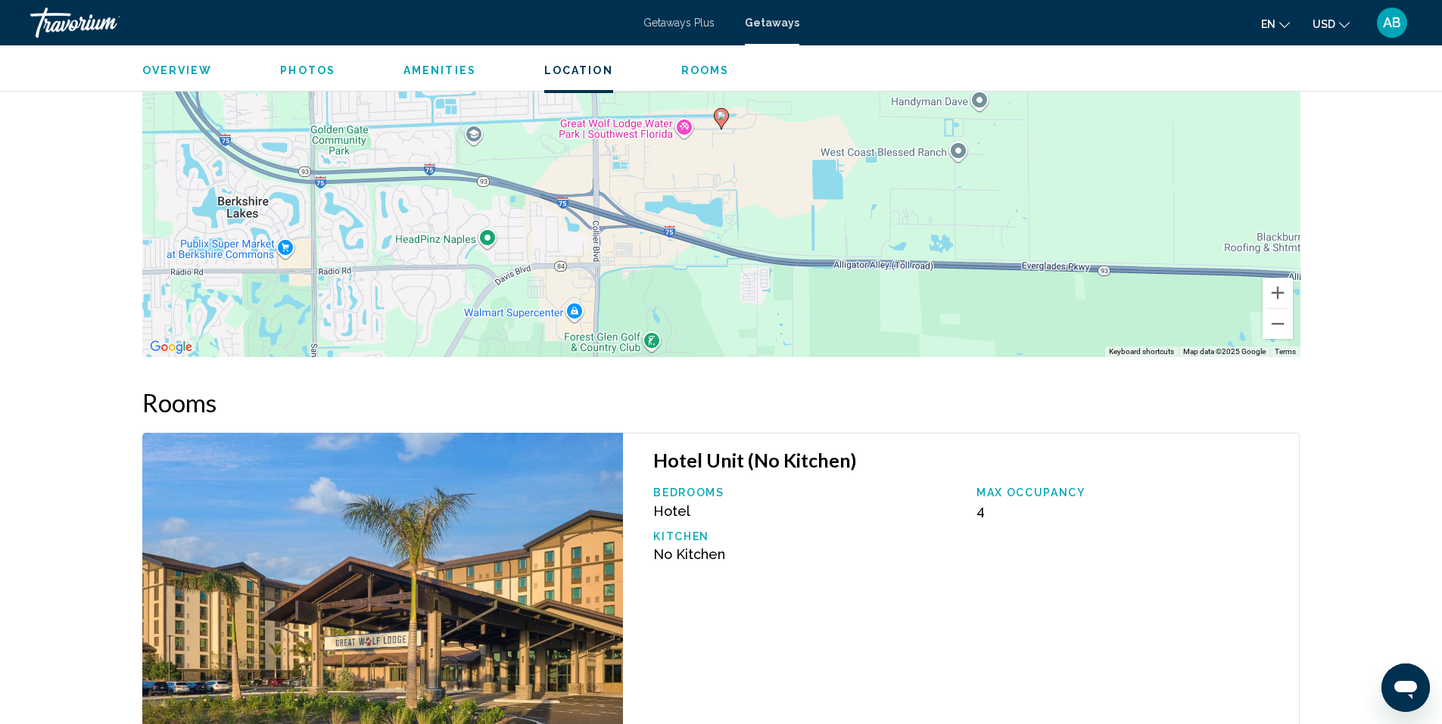
click at [1178, 469] on h3 "Hotel Unit (No Kitchen)" at bounding box center [968, 460] width 630 height 23
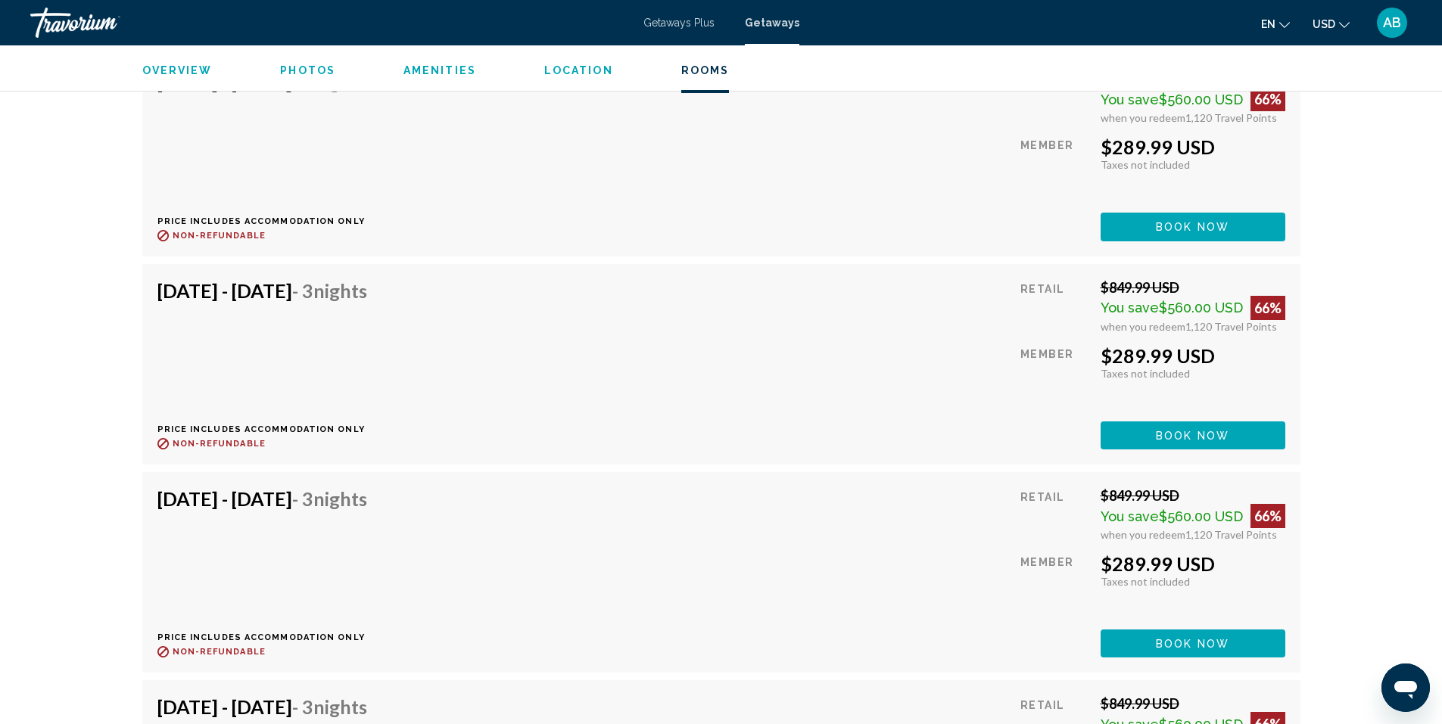
scroll to position [3090, 0]
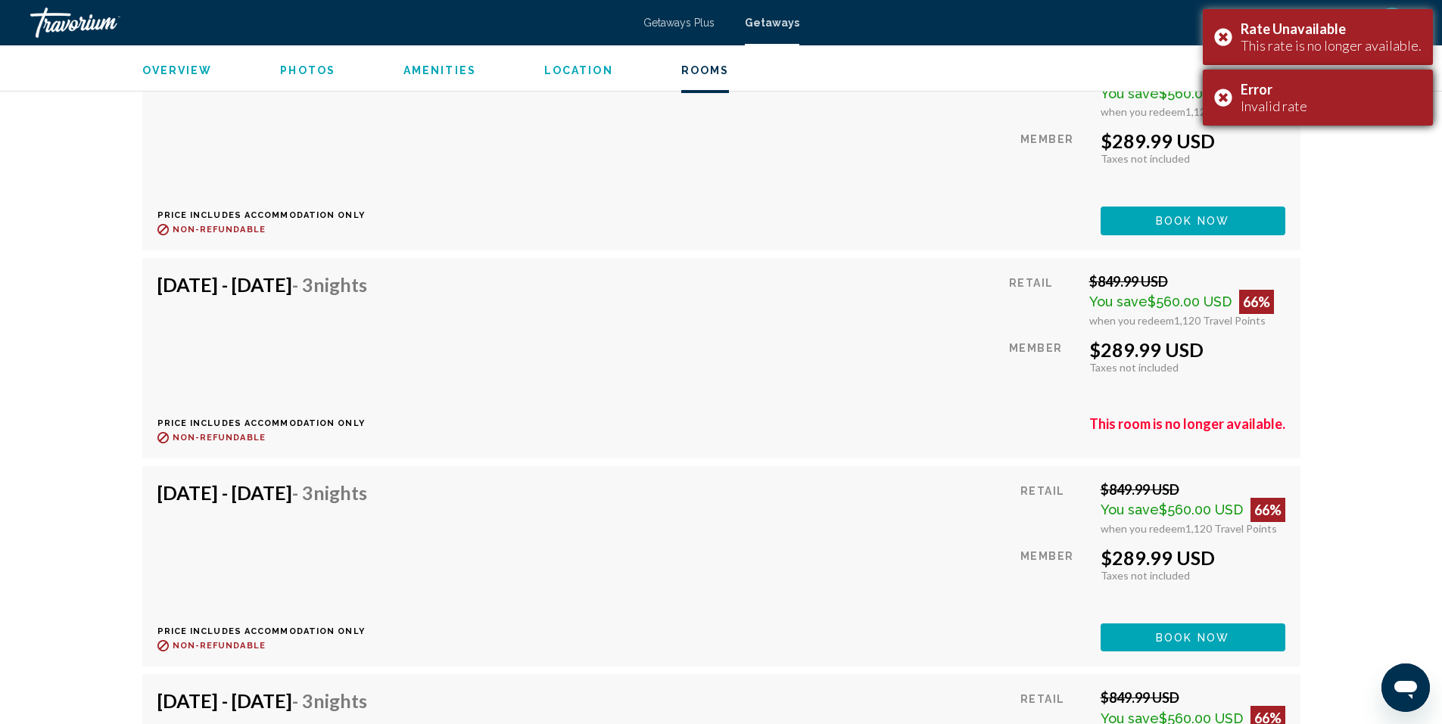
click at [1222, 106] on div "Error Invalid rate" at bounding box center [1318, 98] width 230 height 56
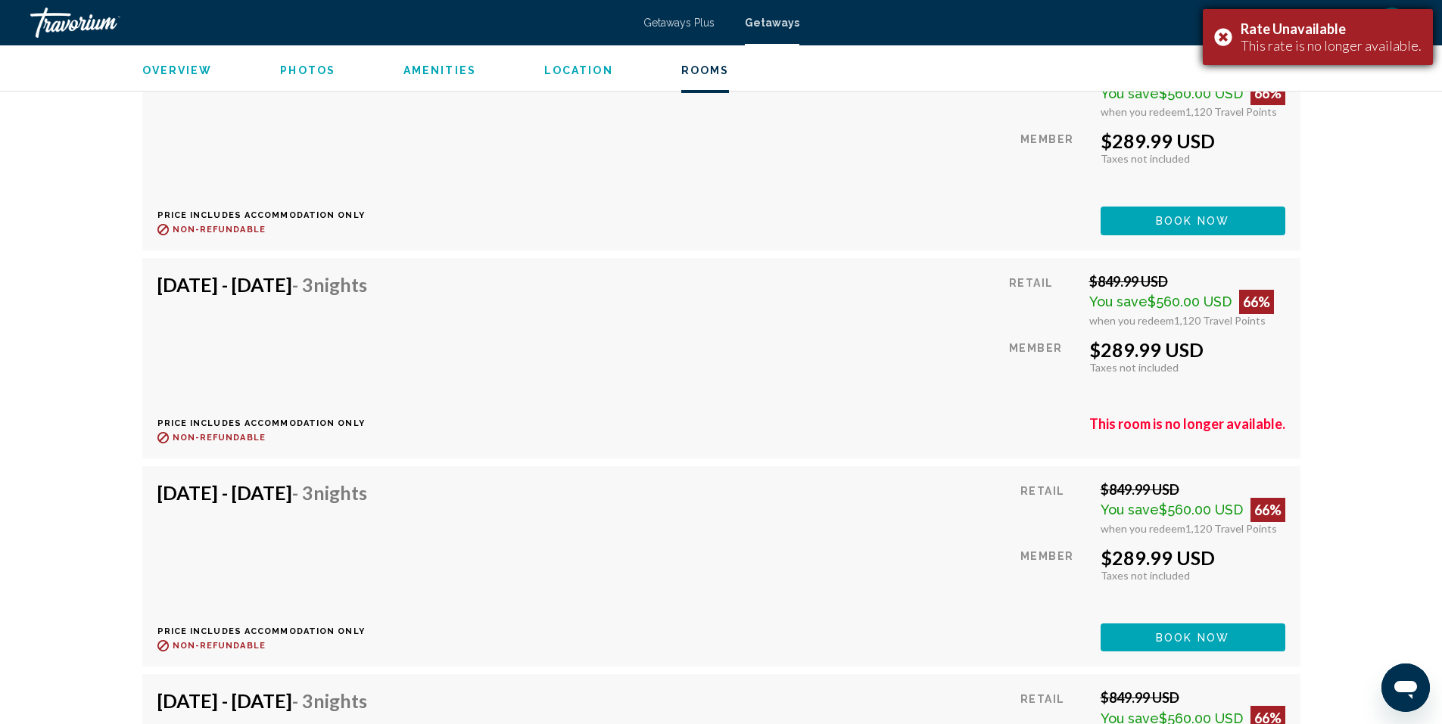
click at [1229, 47] on div "Rate Unavailable This rate is no longer available." at bounding box center [1318, 37] width 230 height 56
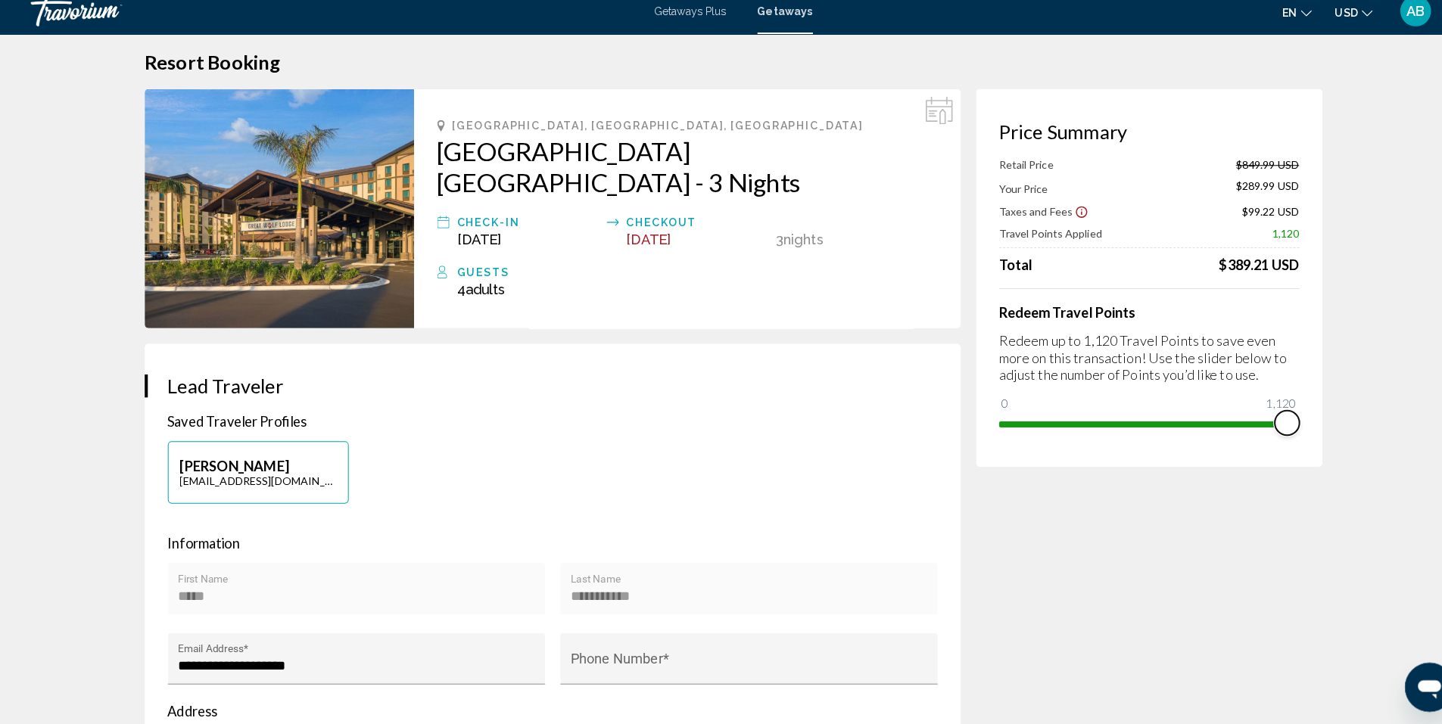
scroll to position [19, 0]
